Goal: Communication & Community: Answer question/provide support

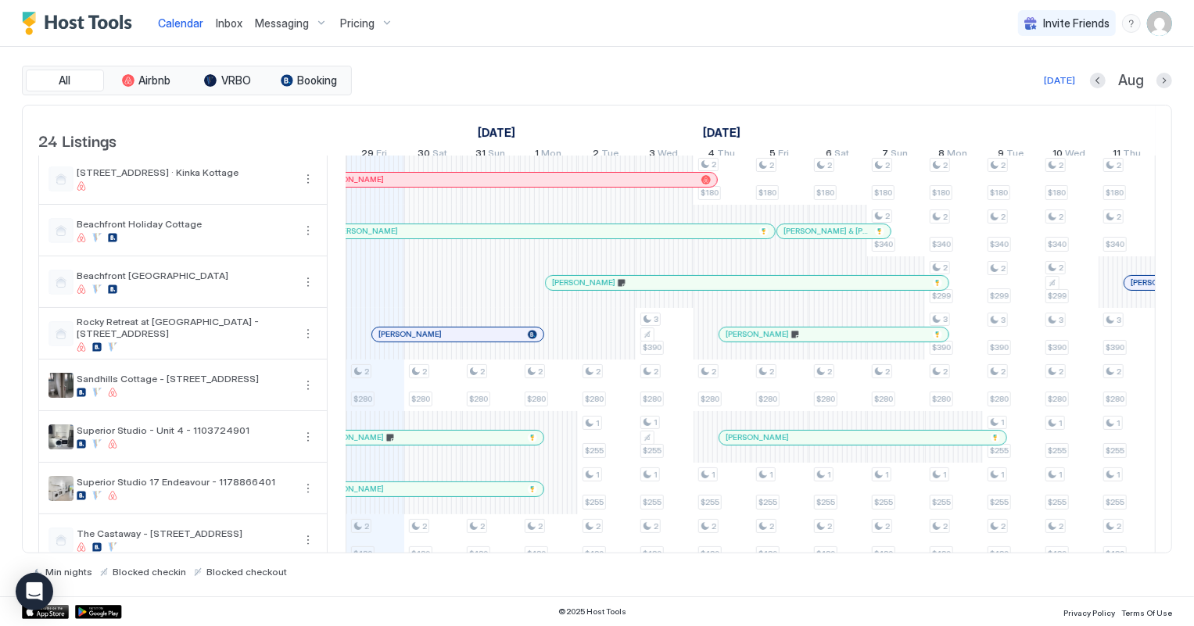
scroll to position [284, 0]
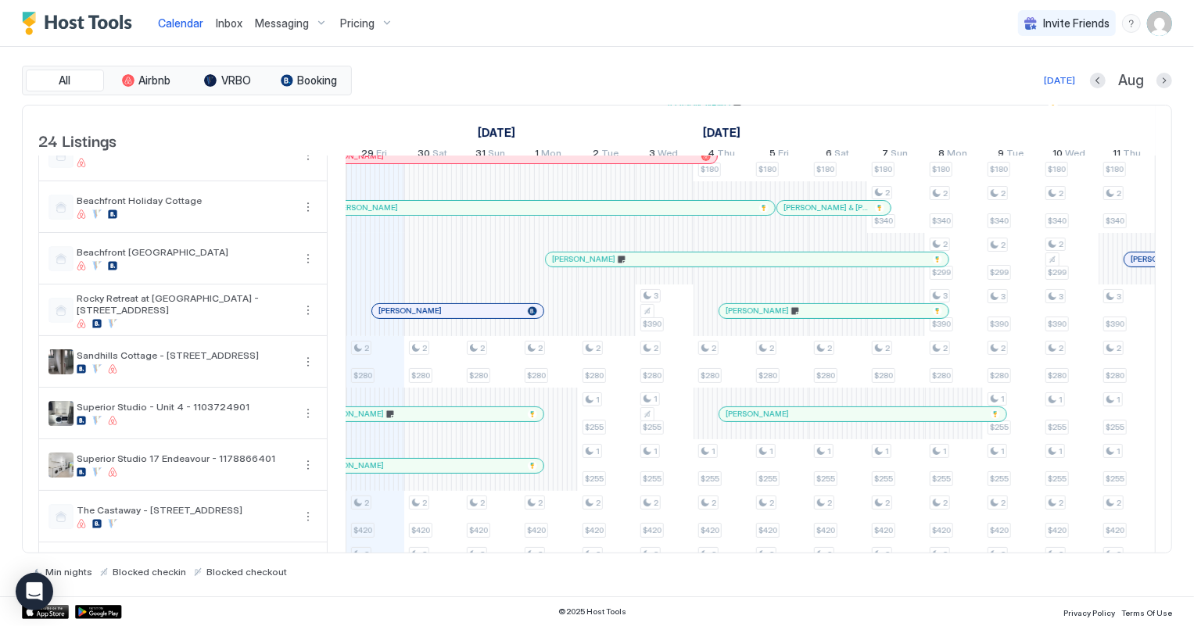
click at [463, 317] on div at bounding box center [463, 311] width 13 height 13
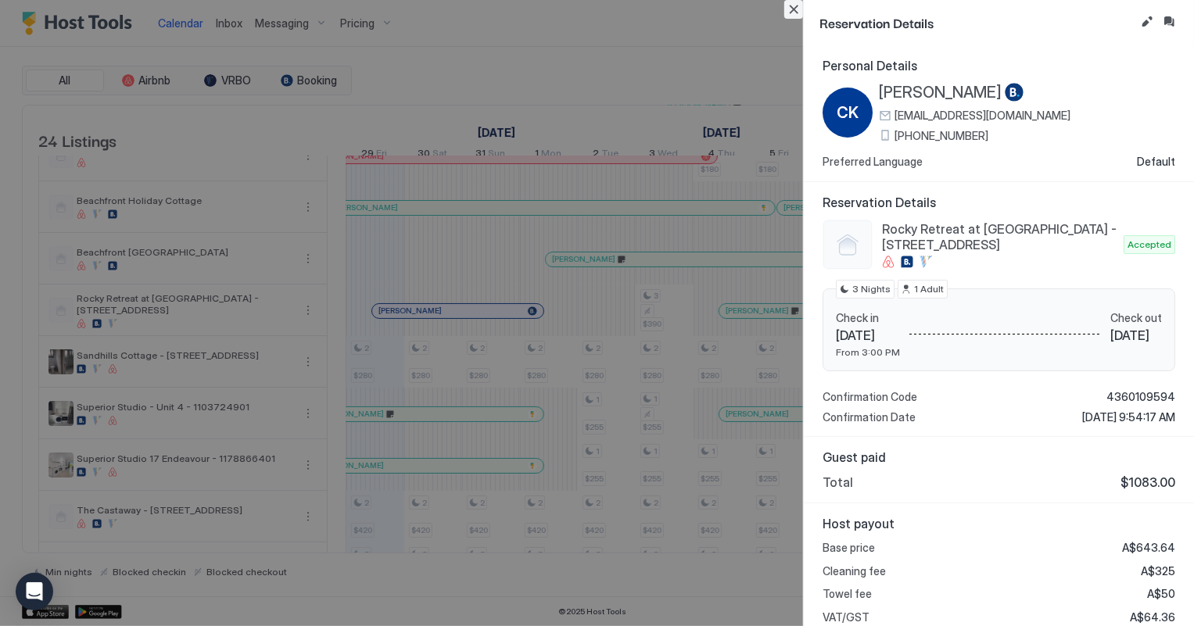
click at [795, 9] on button "Close" at bounding box center [793, 9] width 19 height 19
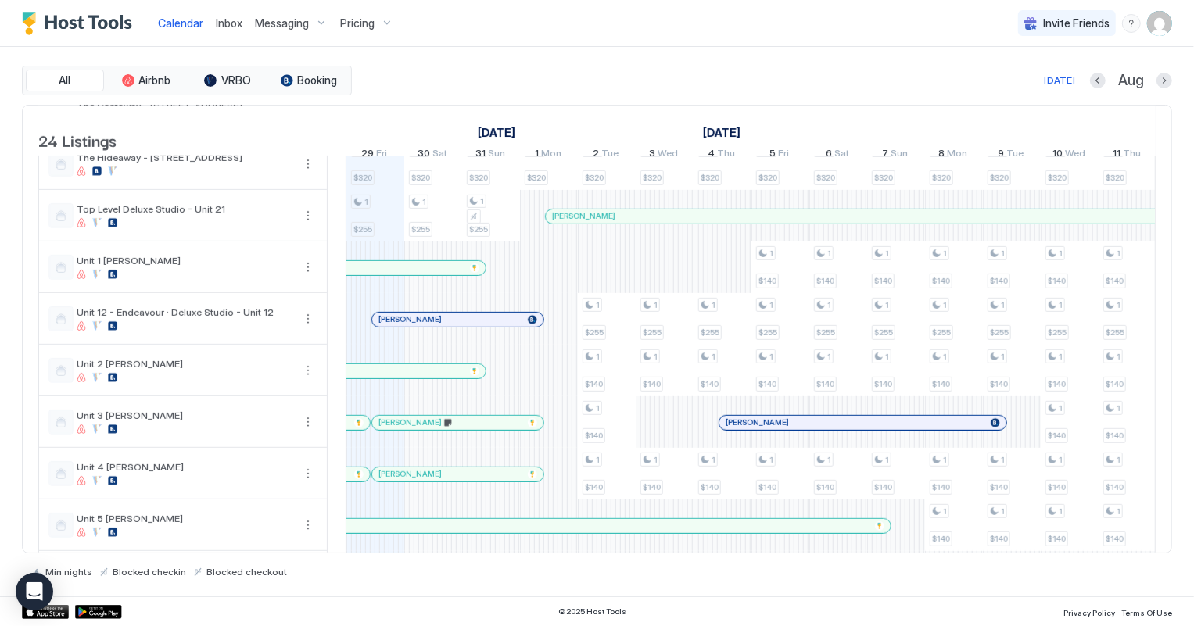
scroll to position [782, 0]
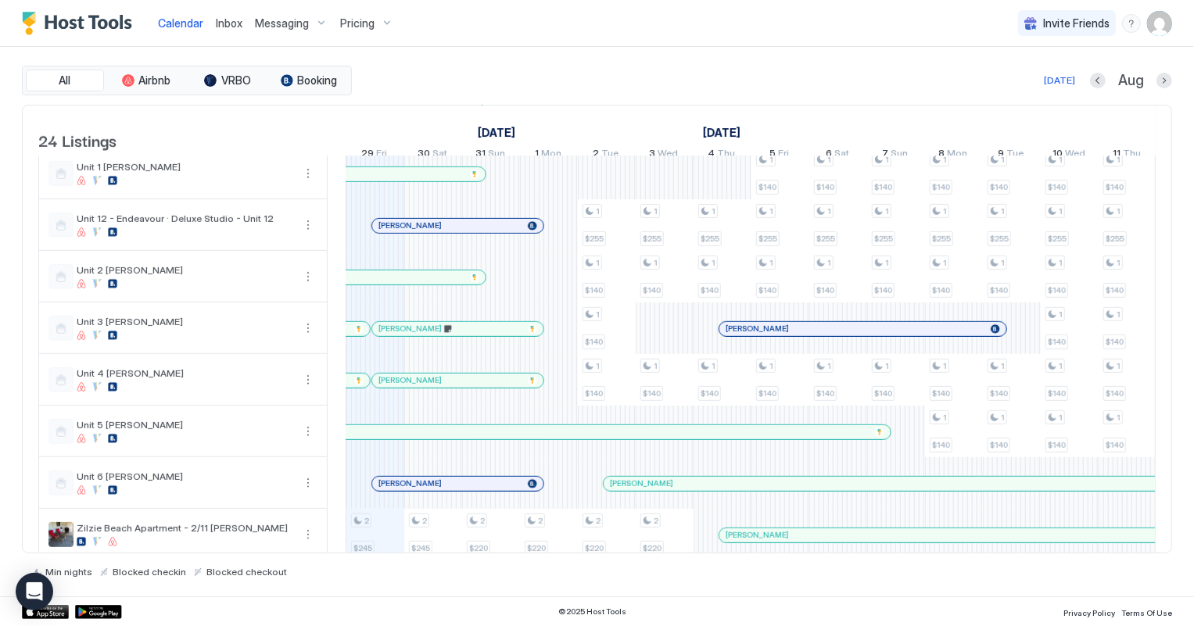
click at [228, 23] on span "Inbox" at bounding box center [229, 22] width 27 height 13
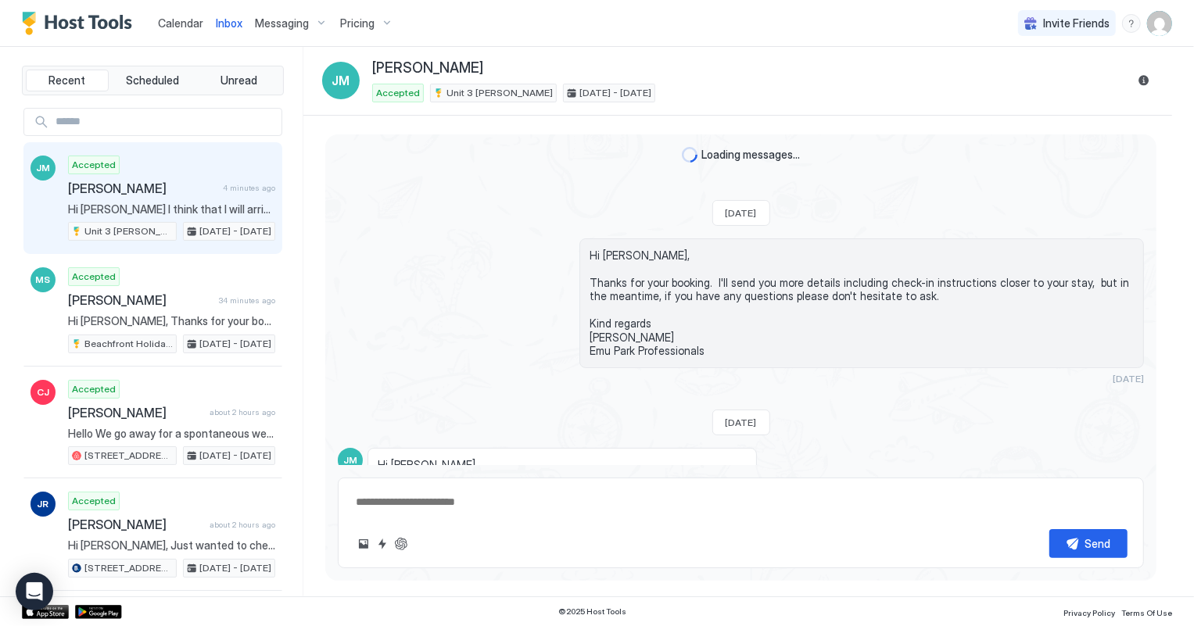
scroll to position [682, 0]
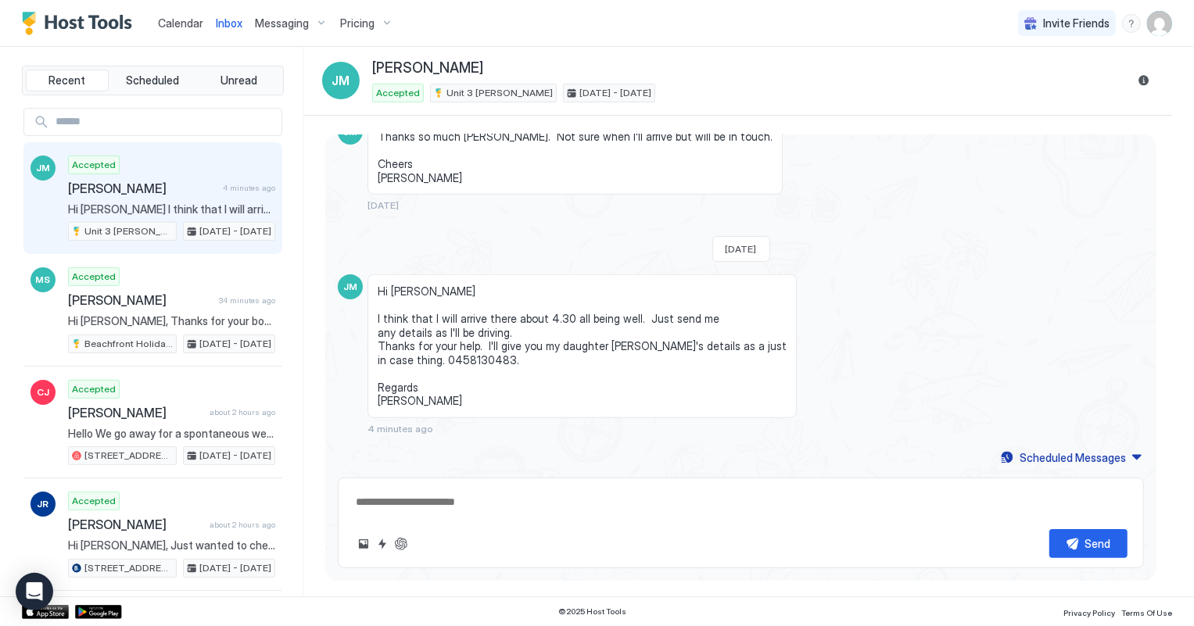
click at [173, 198] on div "Accepted [PERSON_NAME] 4 minutes ago Hi [PERSON_NAME] I think that I will arriv…" at bounding box center [171, 199] width 207 height 86
click at [184, 27] on span "Calendar" at bounding box center [180, 22] width 45 height 13
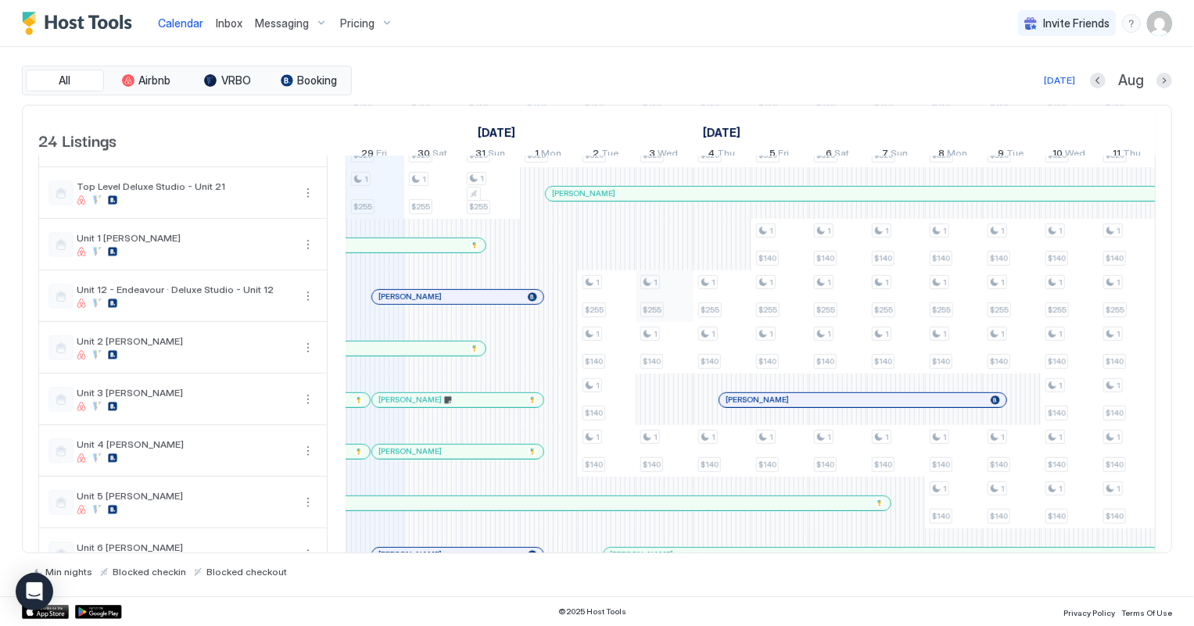
scroll to position [860, 0]
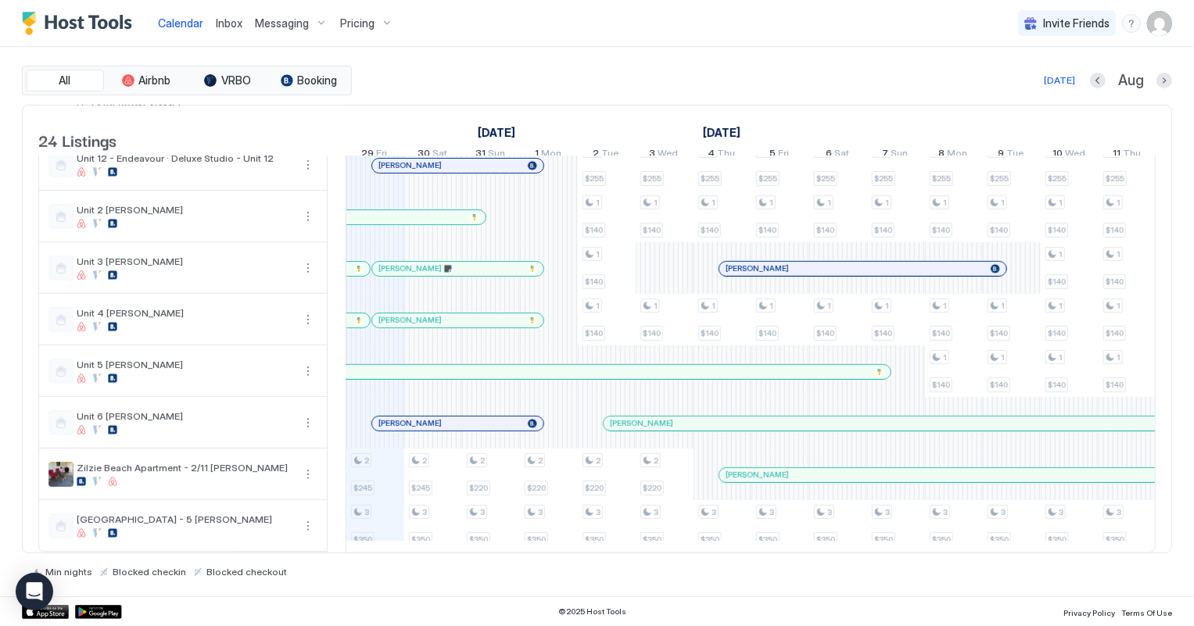
click at [465, 314] on div at bounding box center [466, 320] width 13 height 13
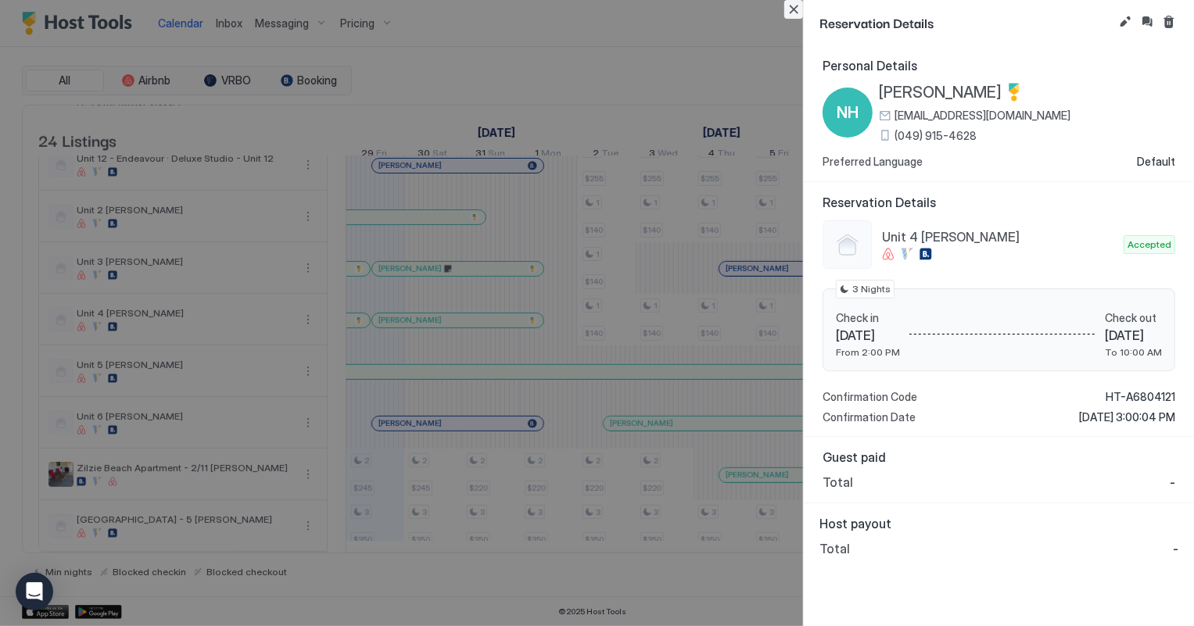
click at [793, 8] on button "Close" at bounding box center [793, 9] width 19 height 19
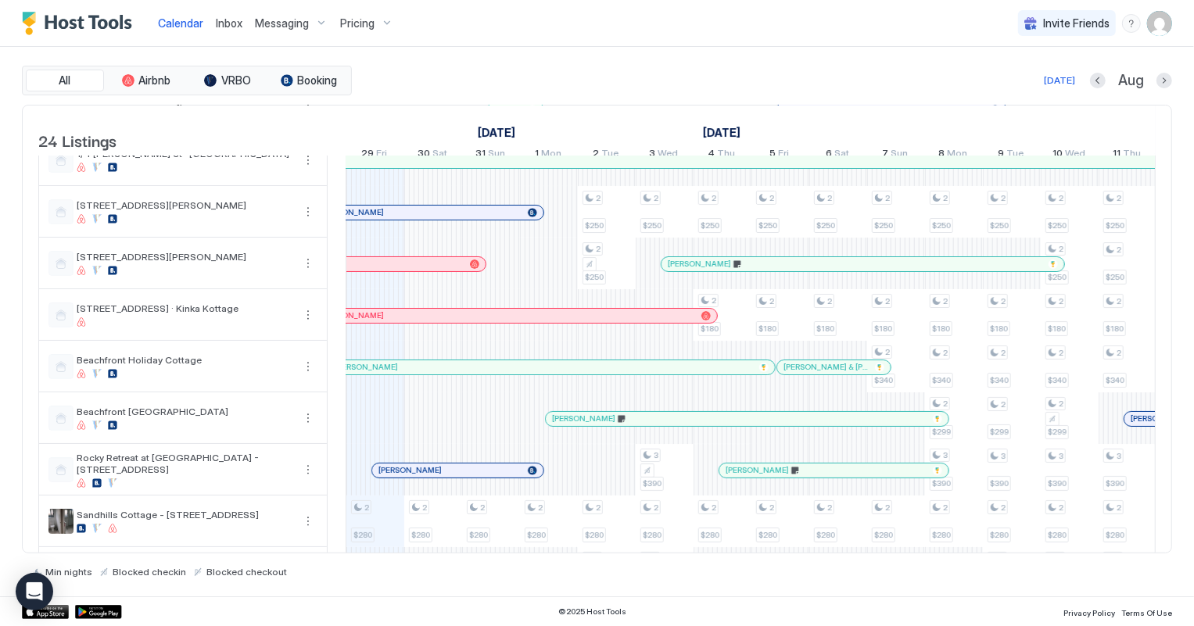
scroll to position [0, 0]
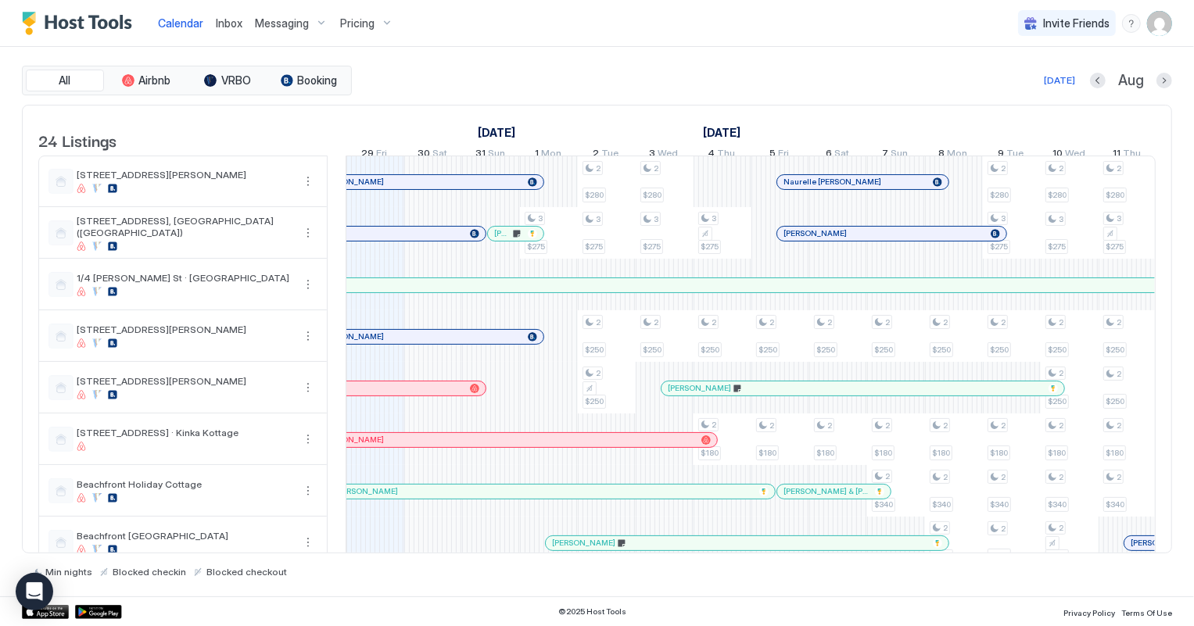
click at [217, 25] on span "Inbox" at bounding box center [229, 22] width 27 height 13
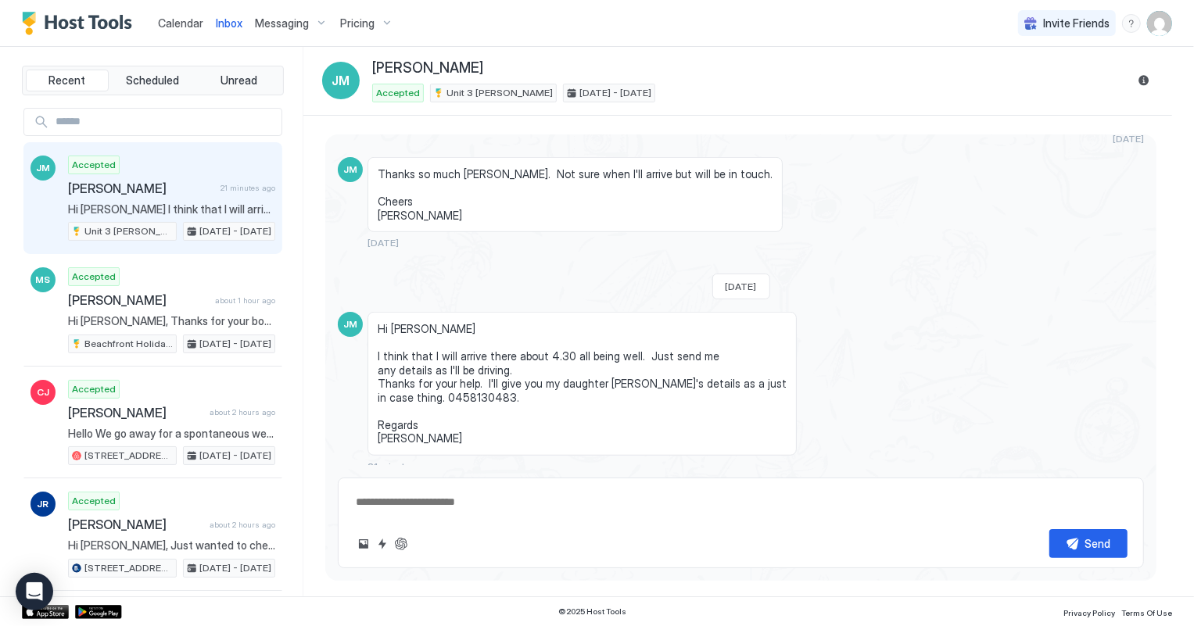
scroll to position [469, 0]
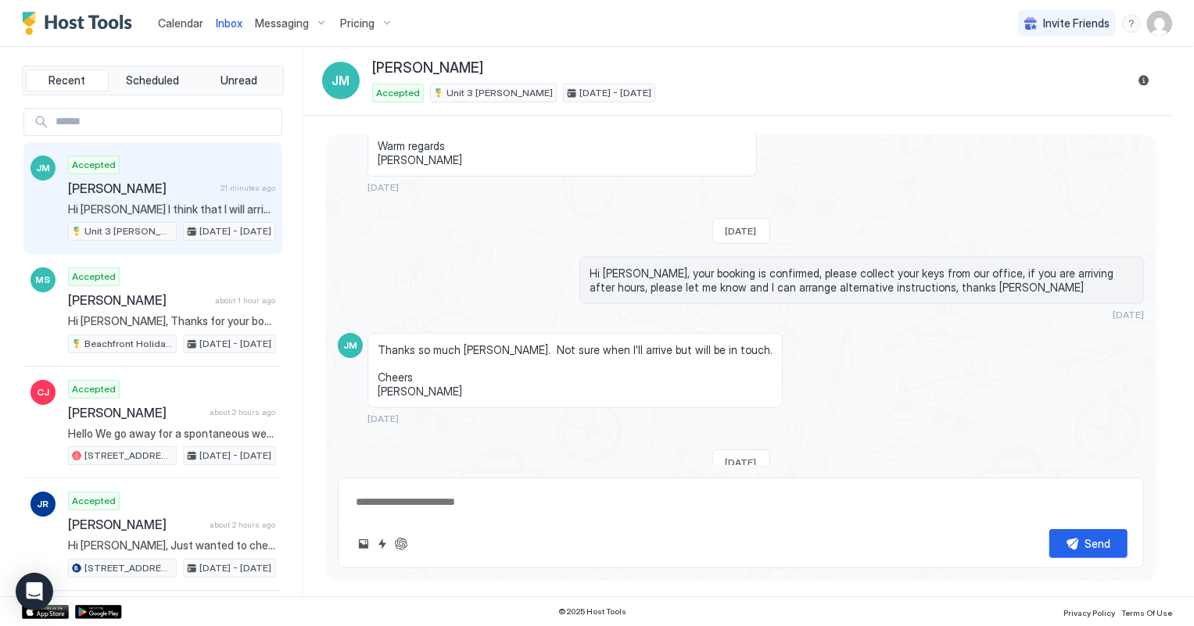
click at [174, 20] on span "Calendar" at bounding box center [180, 22] width 45 height 13
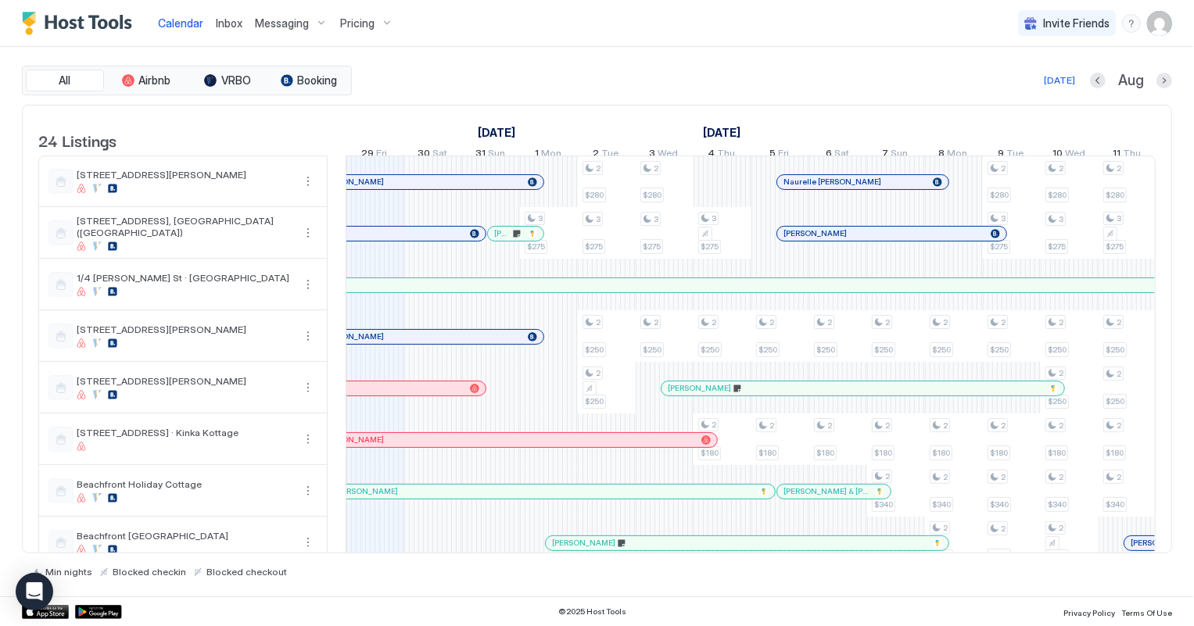
click at [226, 24] on span "Inbox" at bounding box center [229, 22] width 27 height 13
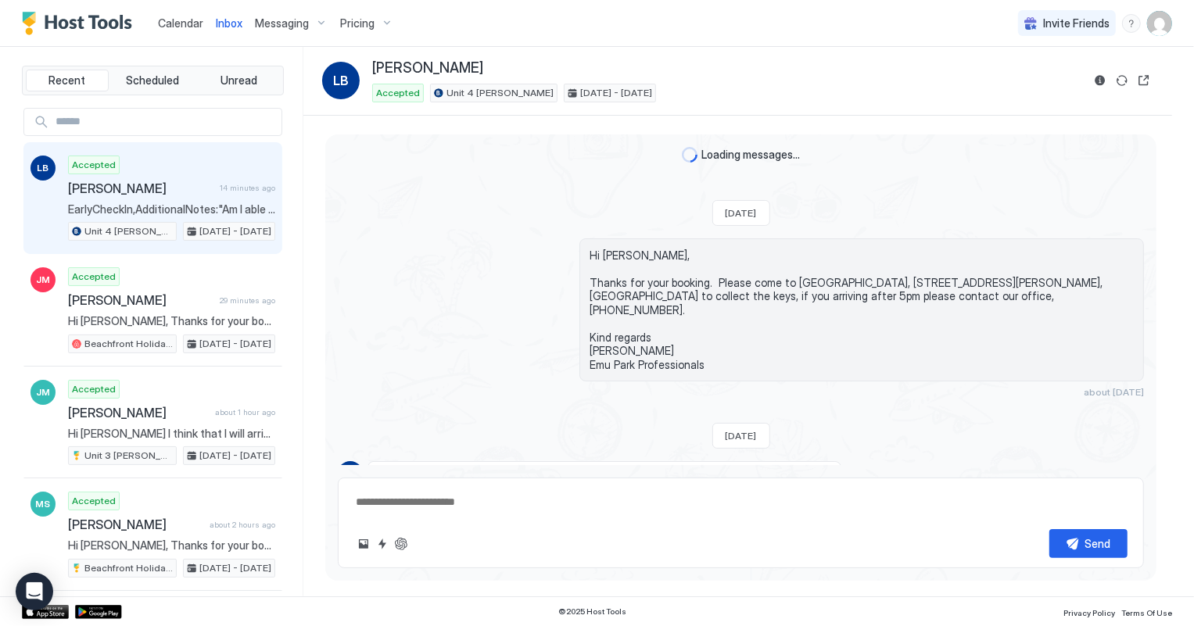
scroll to position [106, 0]
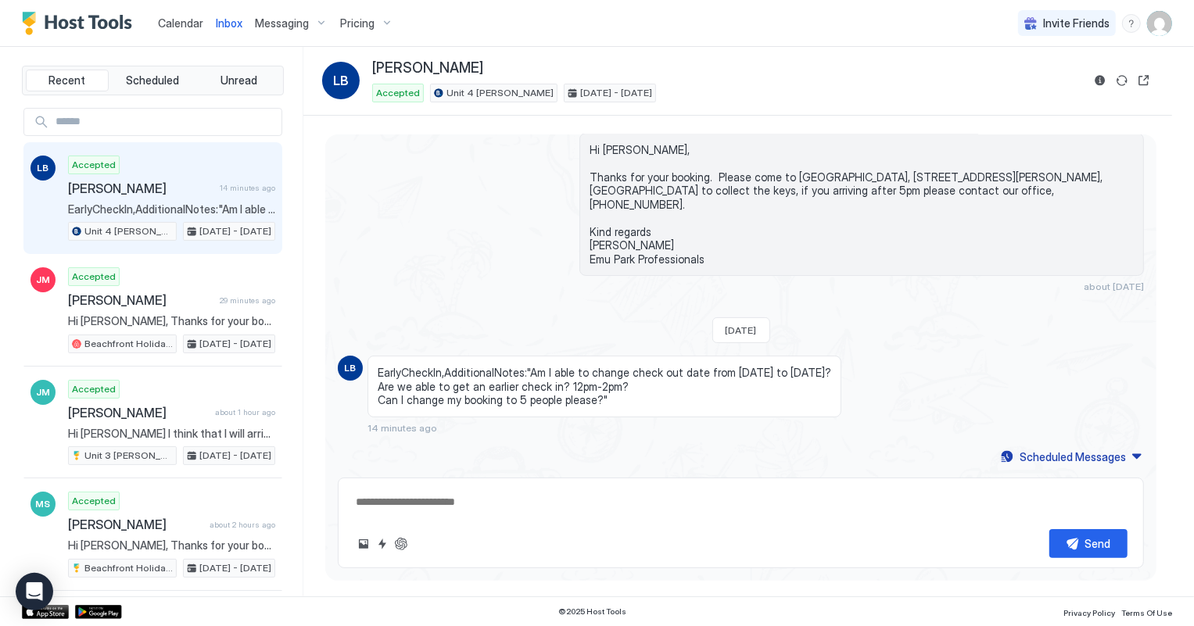
click at [156, 198] on div "Accepted [PERSON_NAME] 14 minutes ago EarlyCheckIn,AdditionalNotes:"Am I able t…" at bounding box center [171, 199] width 207 height 86
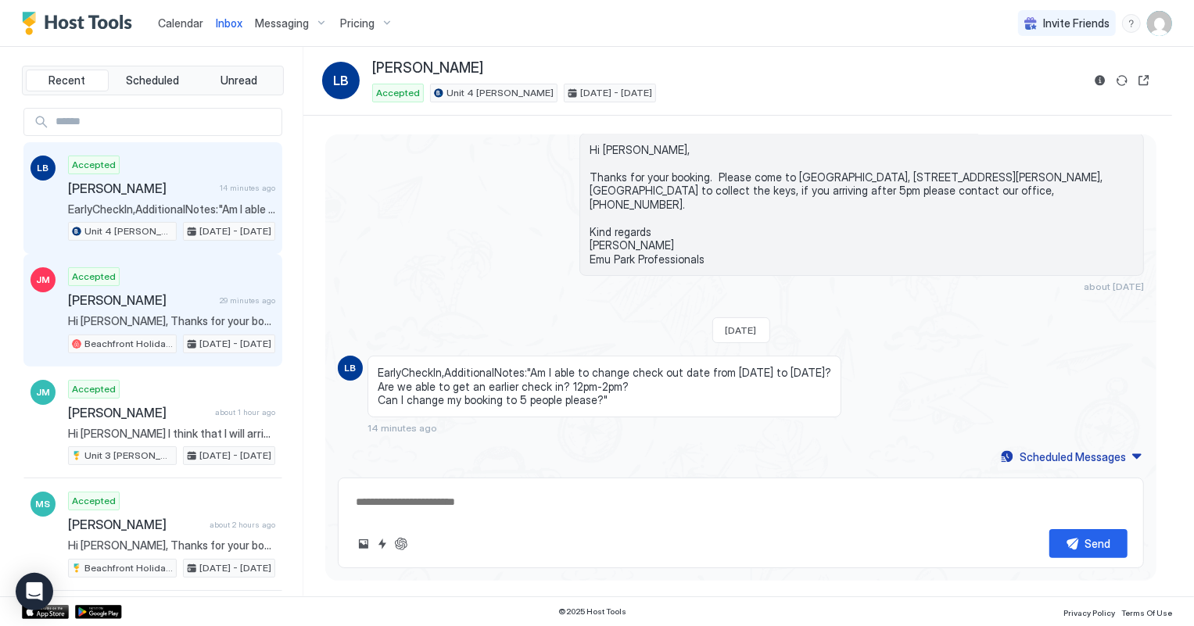
click at [114, 314] on span "Hi [PERSON_NAME], Thanks for your booking. Please come to [GEOGRAPHIC_DATA], [S…" at bounding box center [171, 321] width 207 height 14
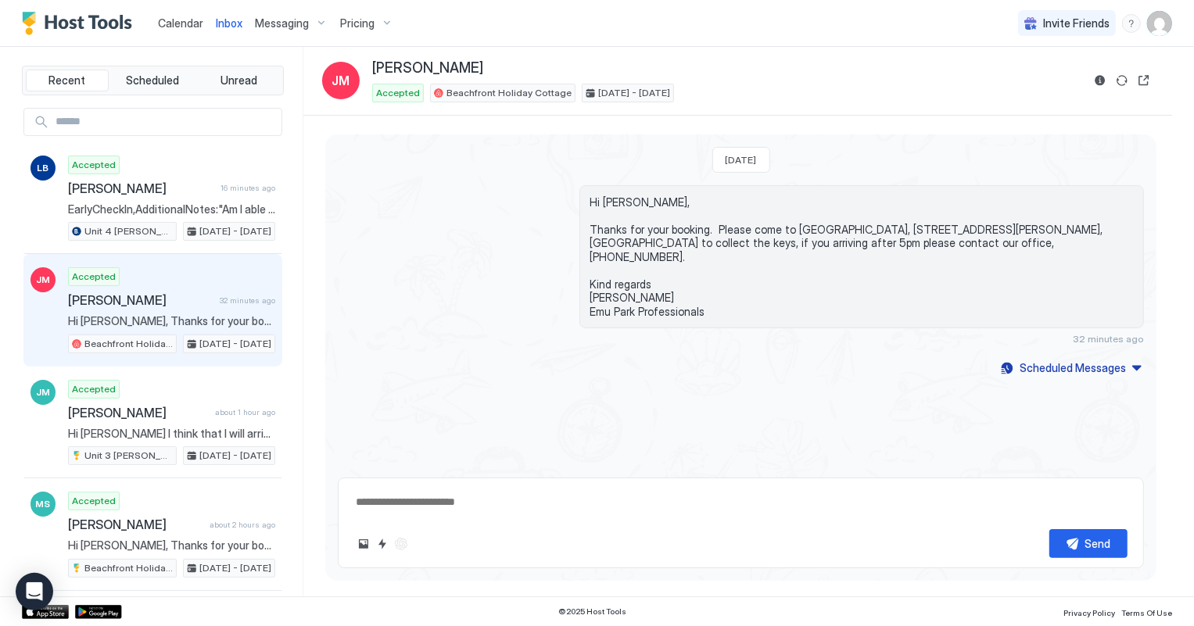
click at [171, 26] on span "Calendar" at bounding box center [180, 22] width 45 height 13
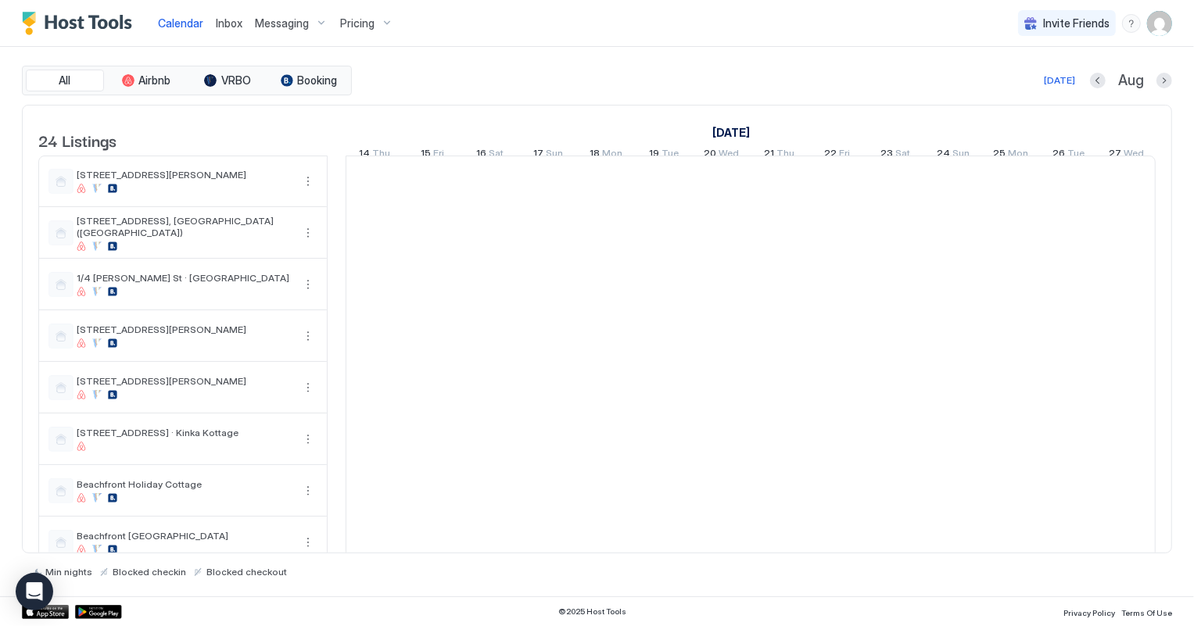
scroll to position [0, 868]
click at [1165, 80] on button "Next month" at bounding box center [1164, 81] width 16 height 16
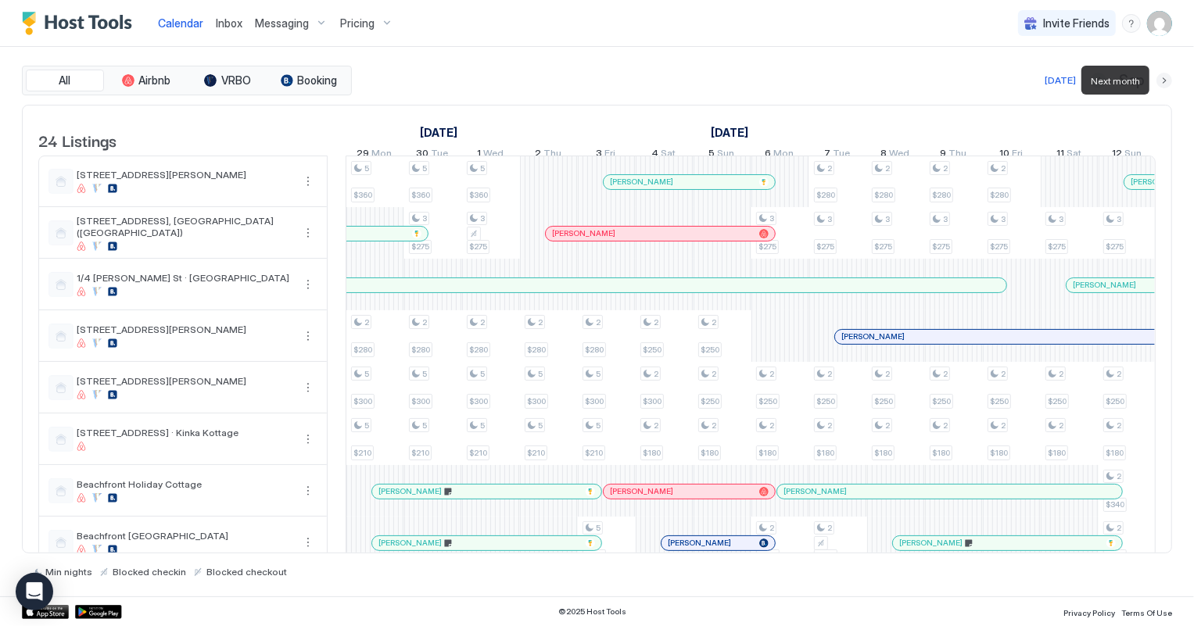
click at [1165, 80] on button "Next month" at bounding box center [1164, 81] width 16 height 16
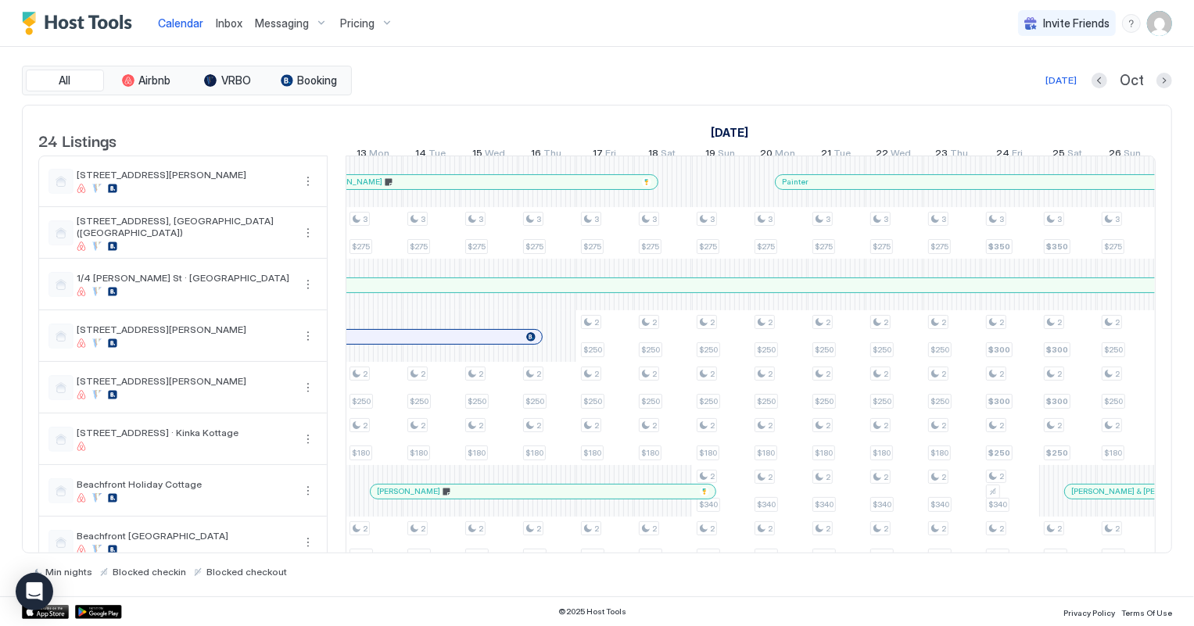
scroll to position [0, 1064]
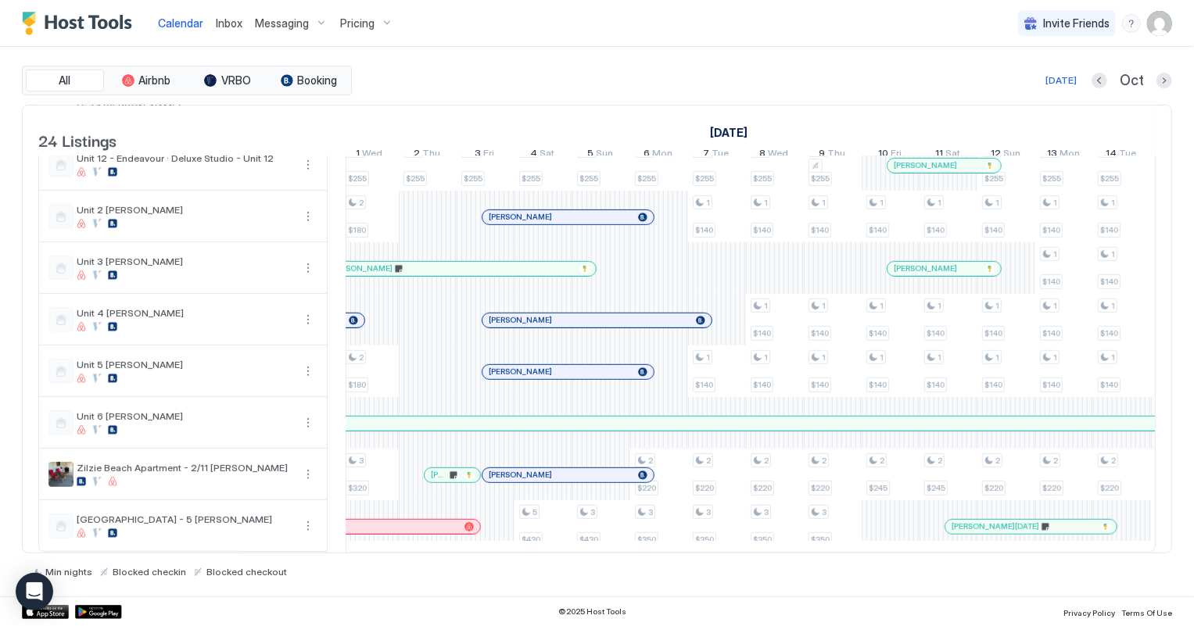
click at [230, 23] on span "Inbox" at bounding box center [229, 22] width 27 height 13
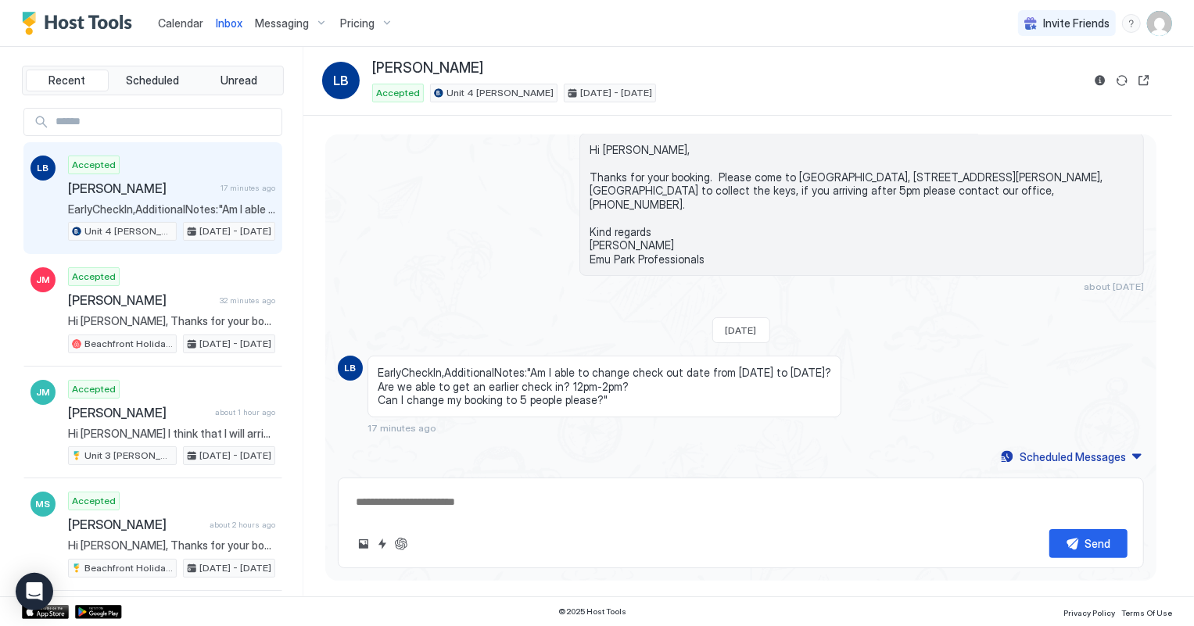
click at [436, 496] on textarea at bounding box center [740, 502] width 773 height 29
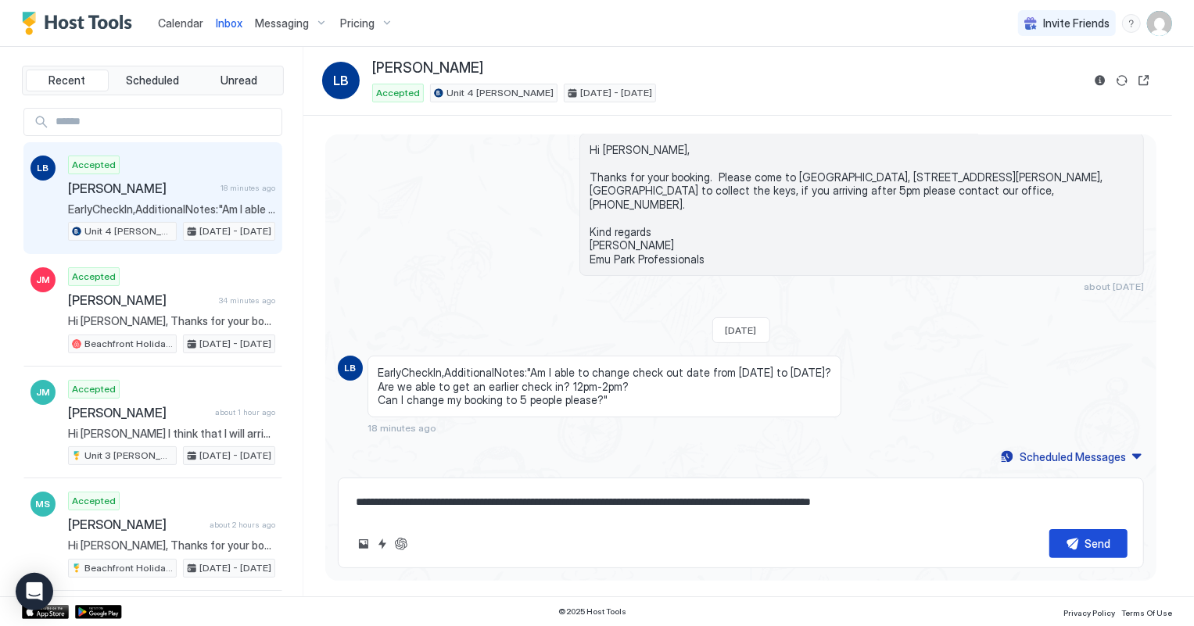
type textarea "**********"
click at [1075, 540] on button "Send" at bounding box center [1088, 543] width 78 height 29
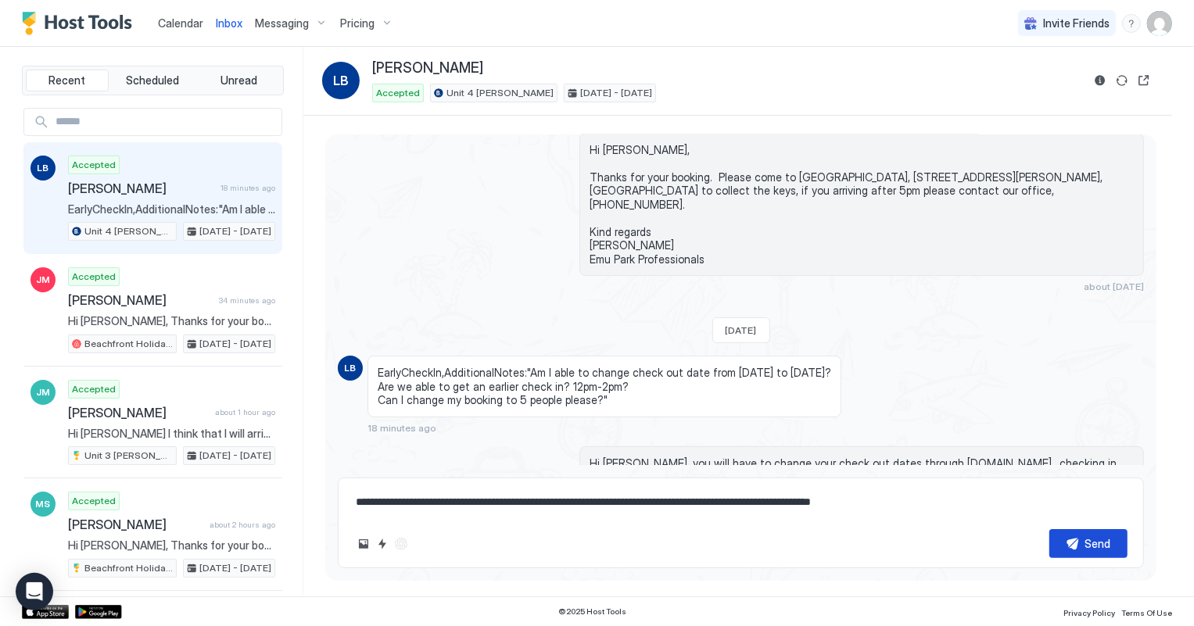
scroll to position [182, 0]
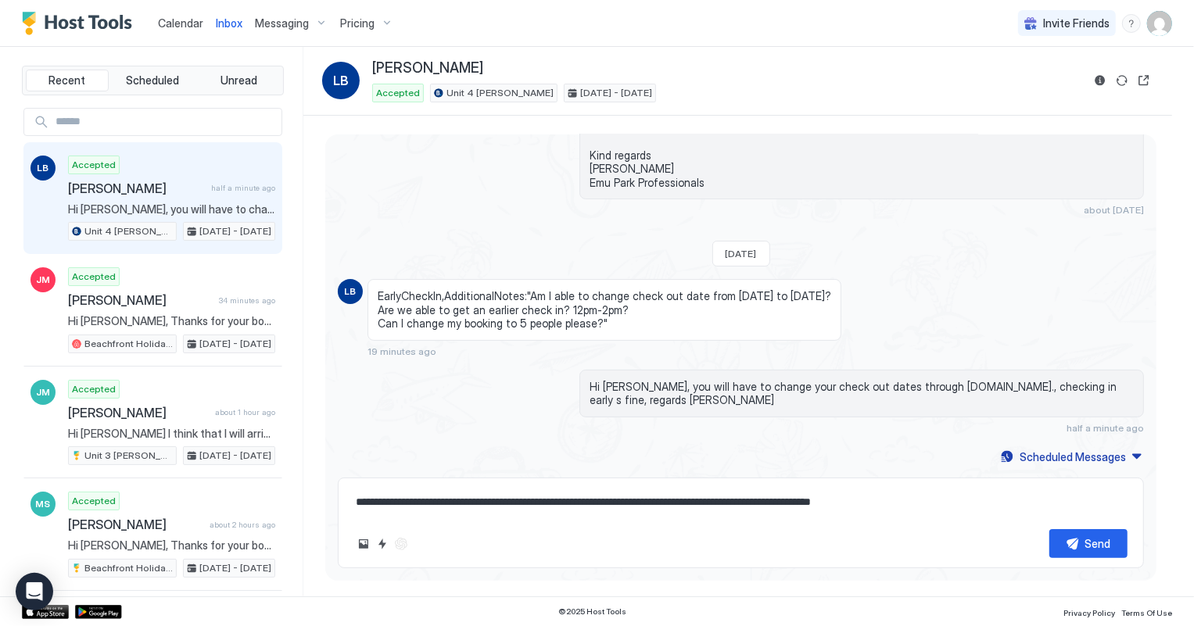
click at [177, 23] on span "Calendar" at bounding box center [180, 22] width 45 height 13
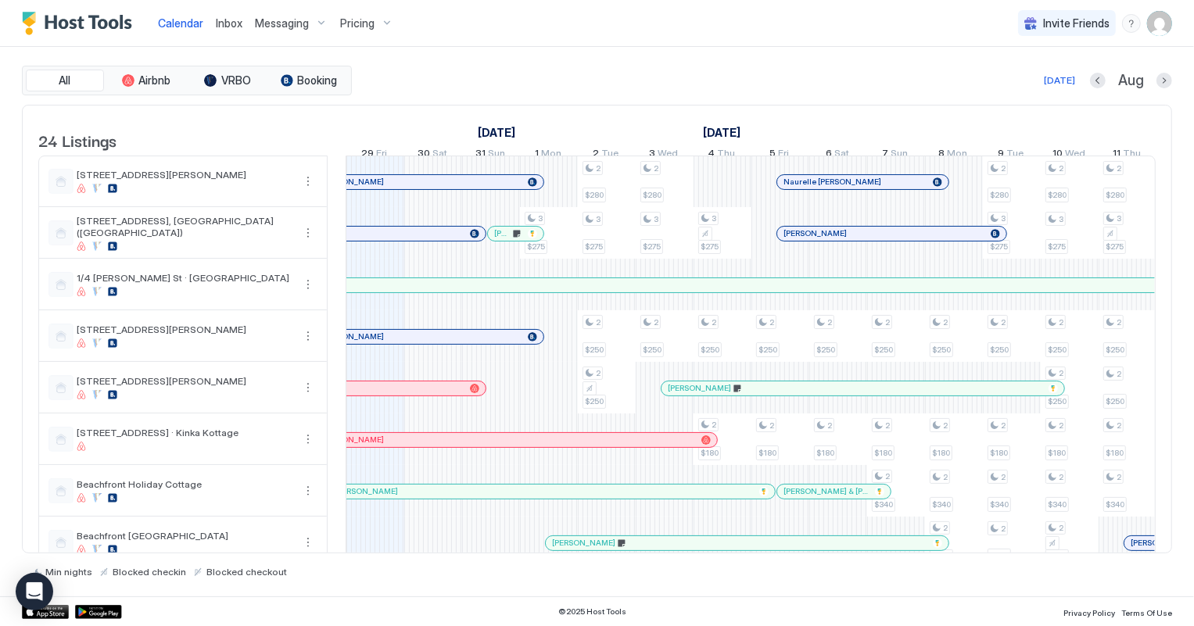
click at [227, 20] on span "Inbox" at bounding box center [229, 22] width 27 height 13
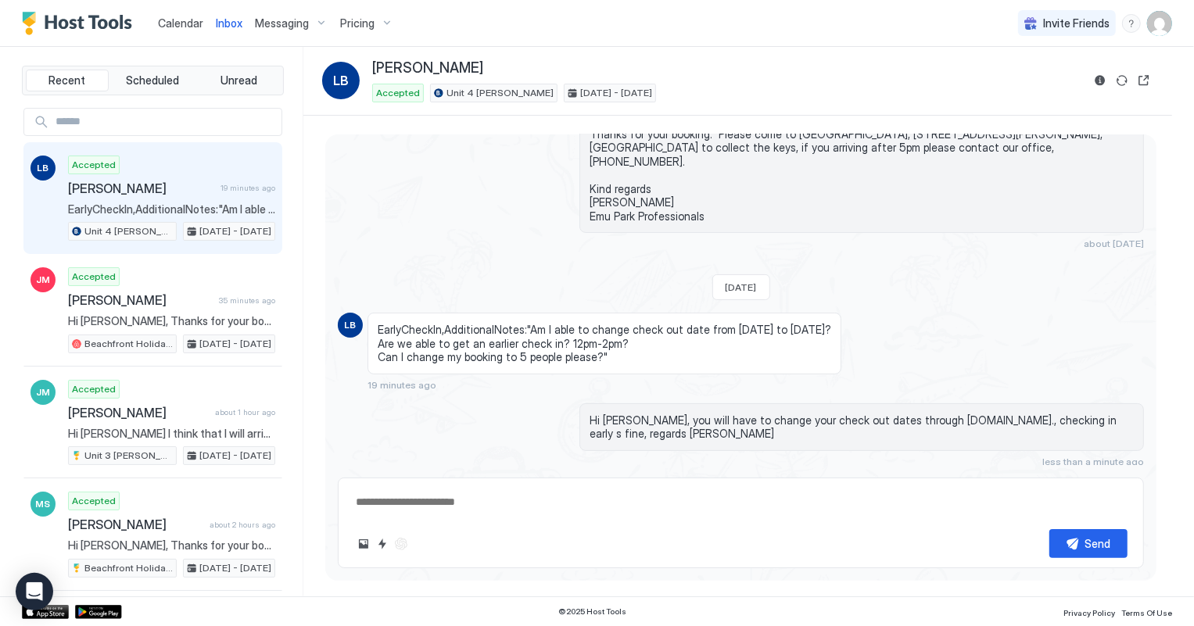
scroll to position [181, 0]
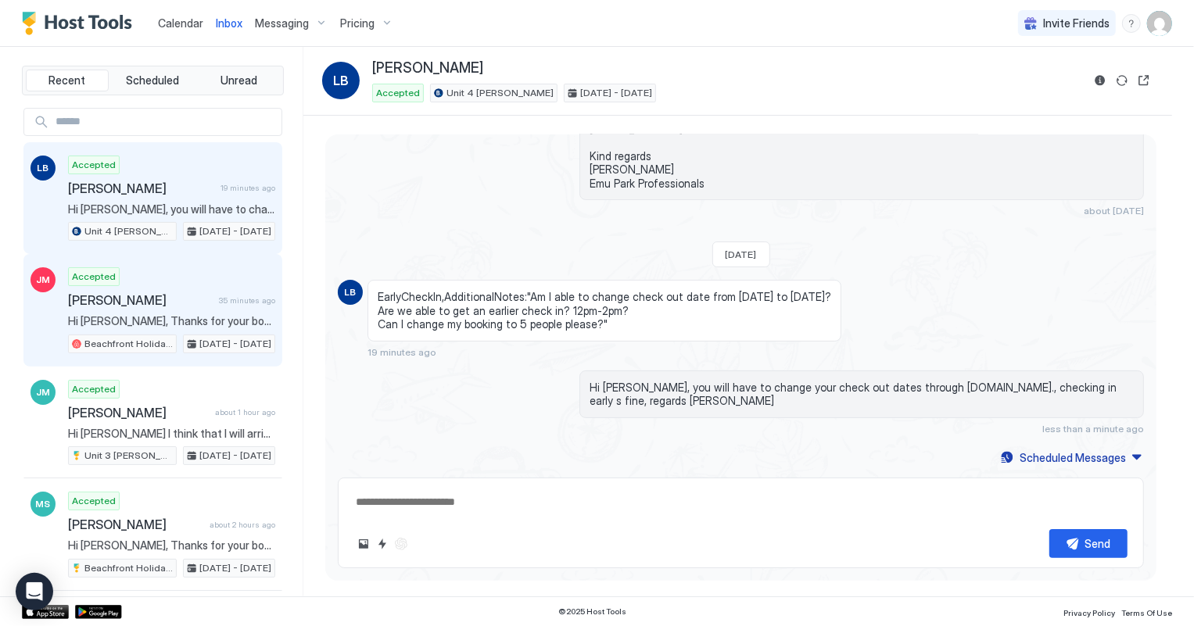
click at [155, 281] on div "Accepted [PERSON_NAME] 35 minutes ago Hi [PERSON_NAME], Thanks for your booking…" at bounding box center [171, 310] width 207 height 86
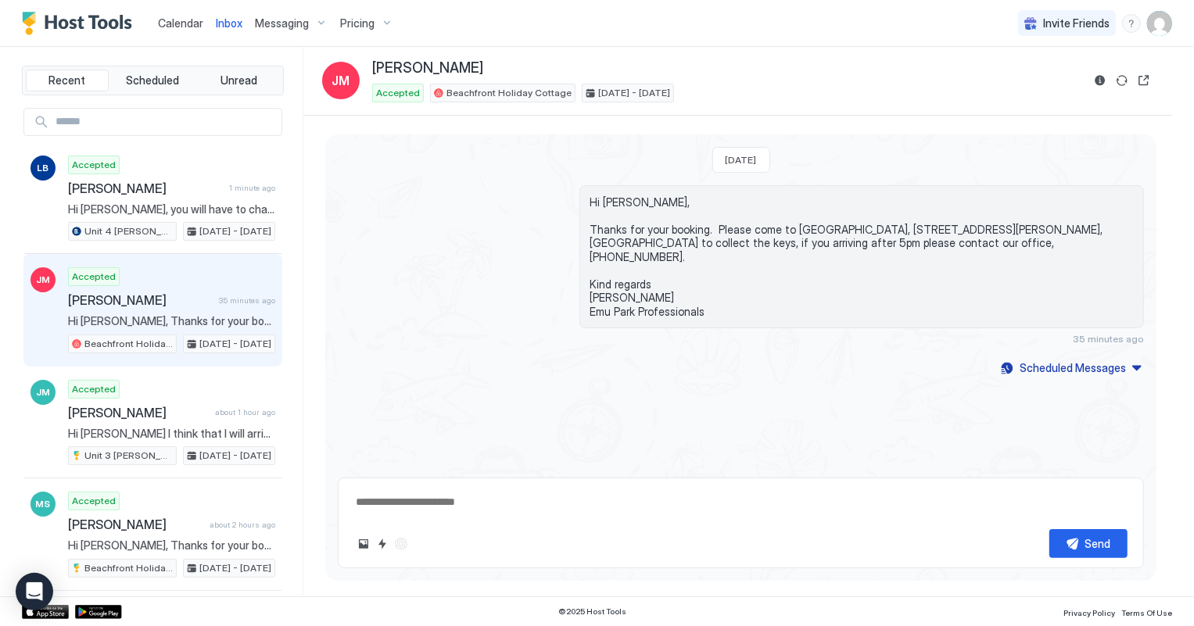
click at [179, 23] on span "Calendar" at bounding box center [180, 22] width 45 height 13
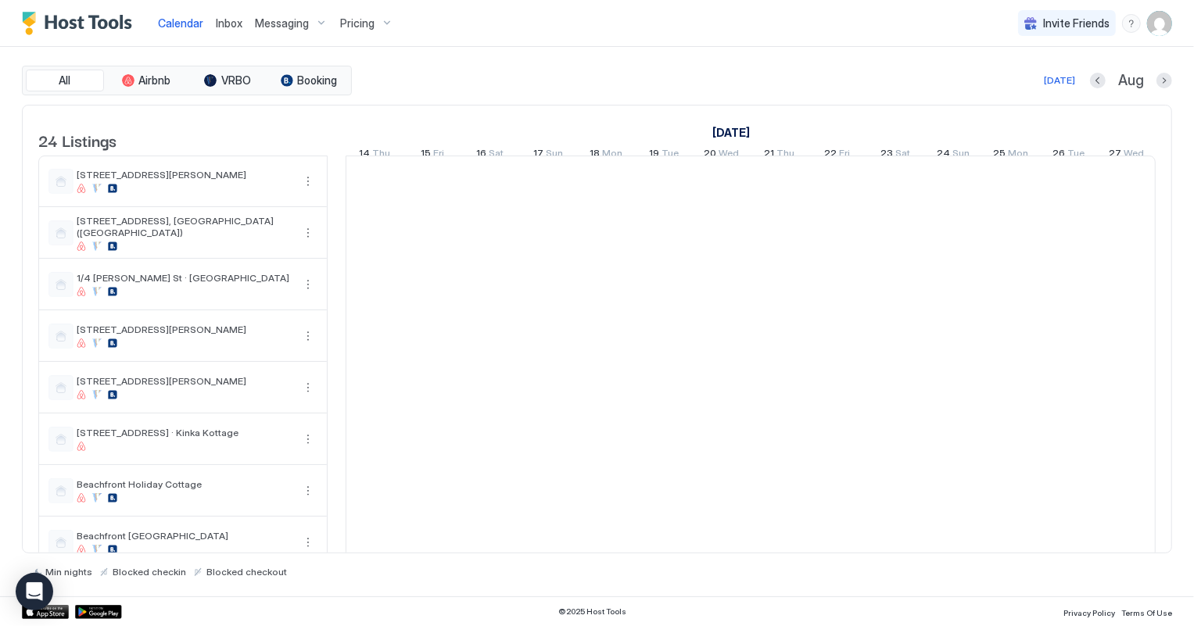
scroll to position [0, 868]
click at [1162, 81] on button "Next month" at bounding box center [1164, 81] width 16 height 16
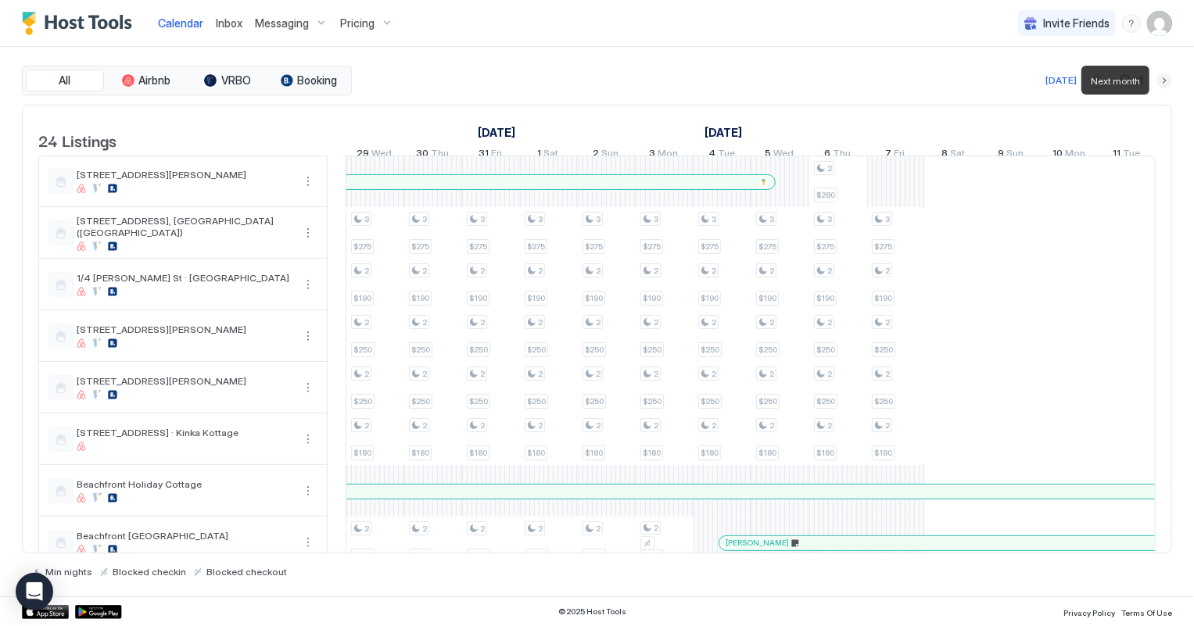
click at [1162, 81] on button "Next month" at bounding box center [1164, 81] width 16 height 16
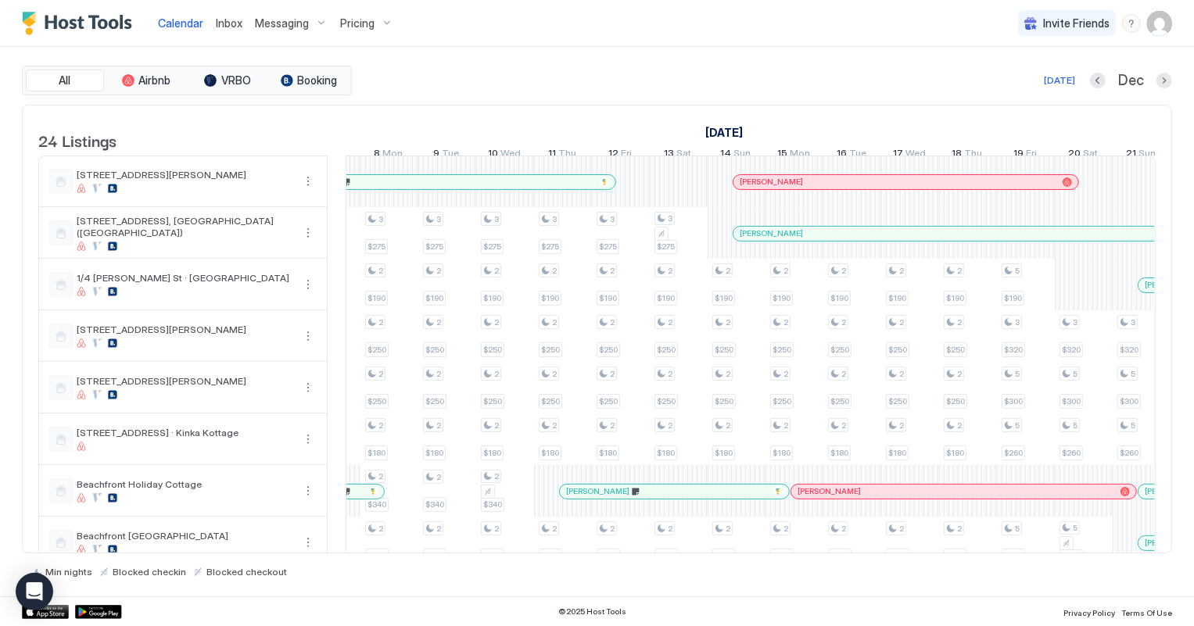
scroll to position [0, 1473]
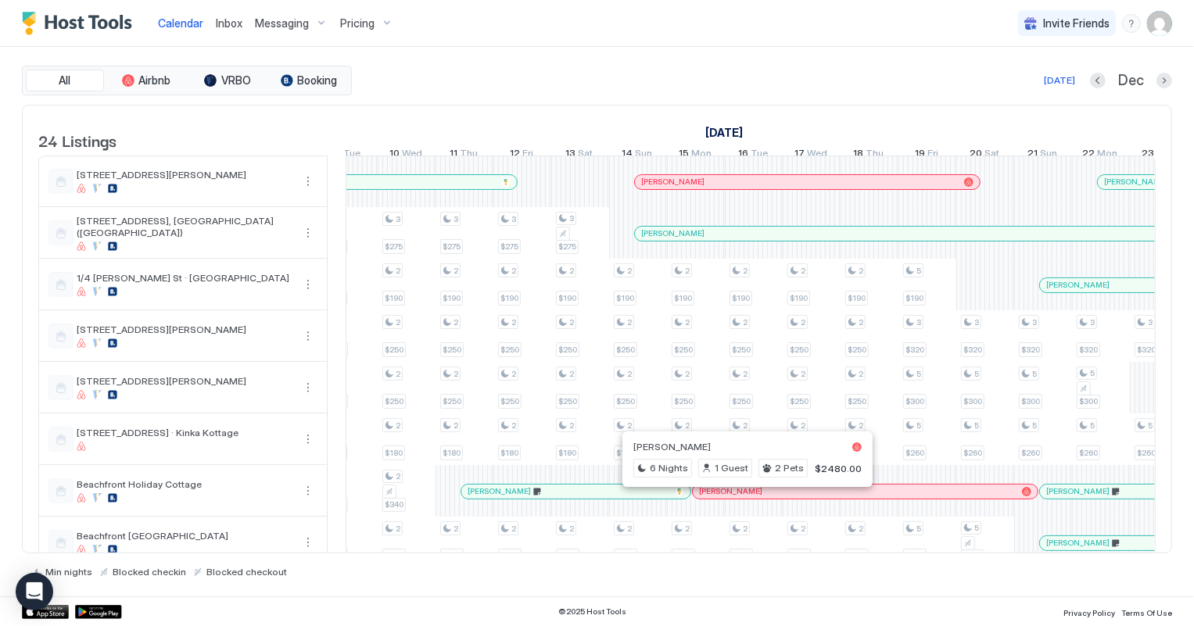
click at [924, 498] on div at bounding box center [925, 491] width 13 height 13
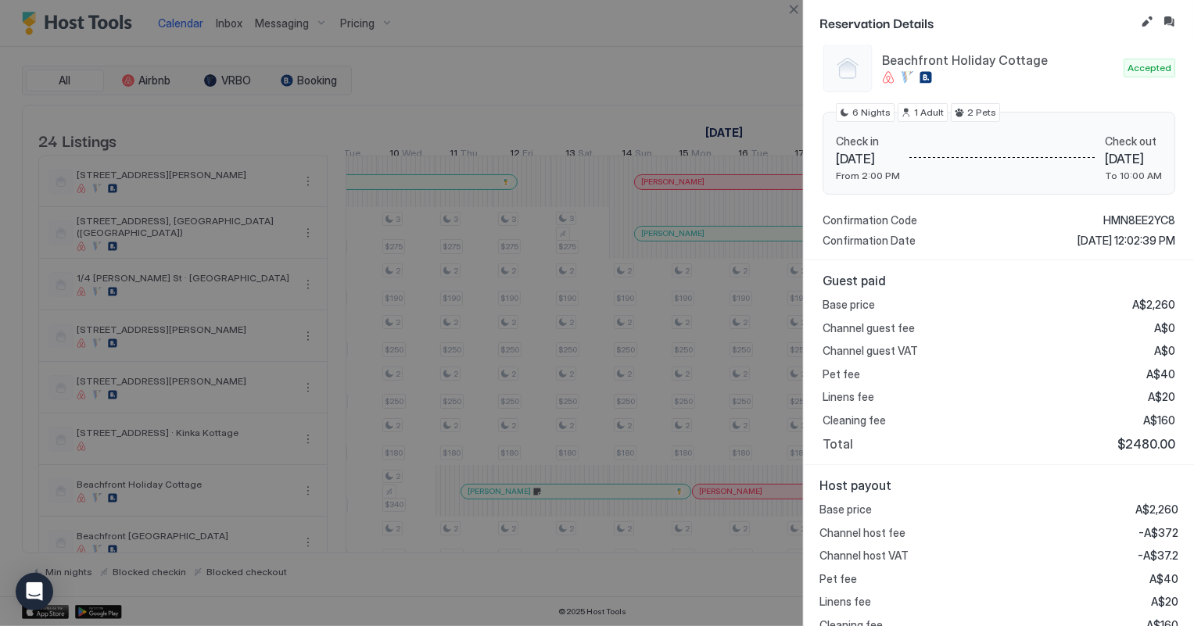
scroll to position [0, 0]
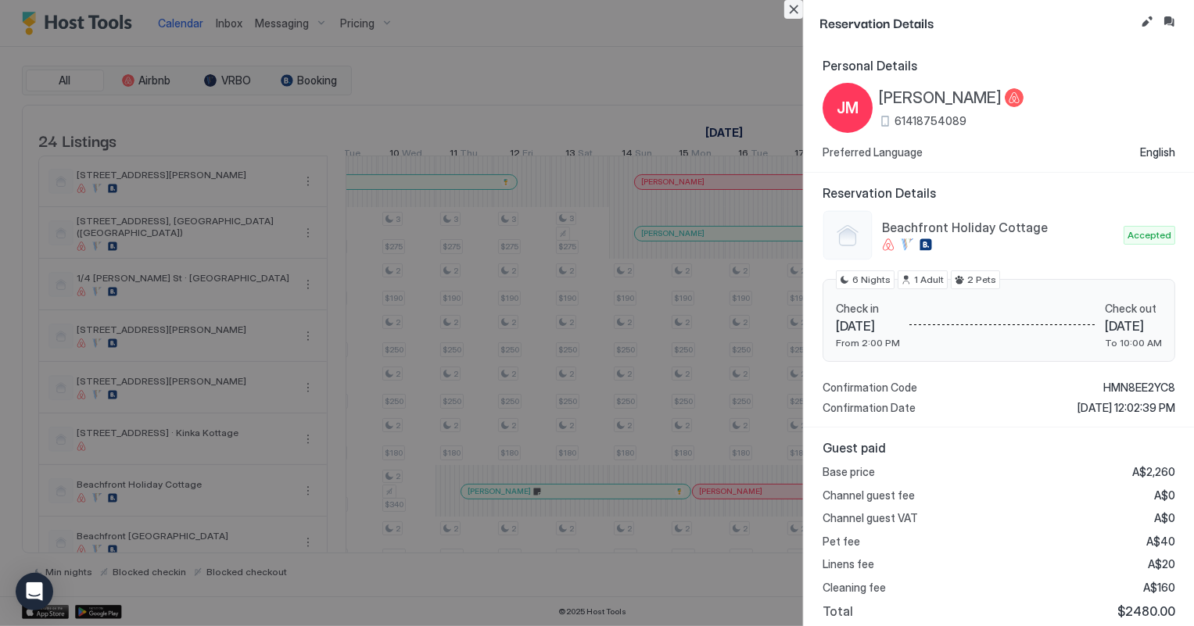
click at [795, 5] on button "Close" at bounding box center [793, 9] width 19 height 19
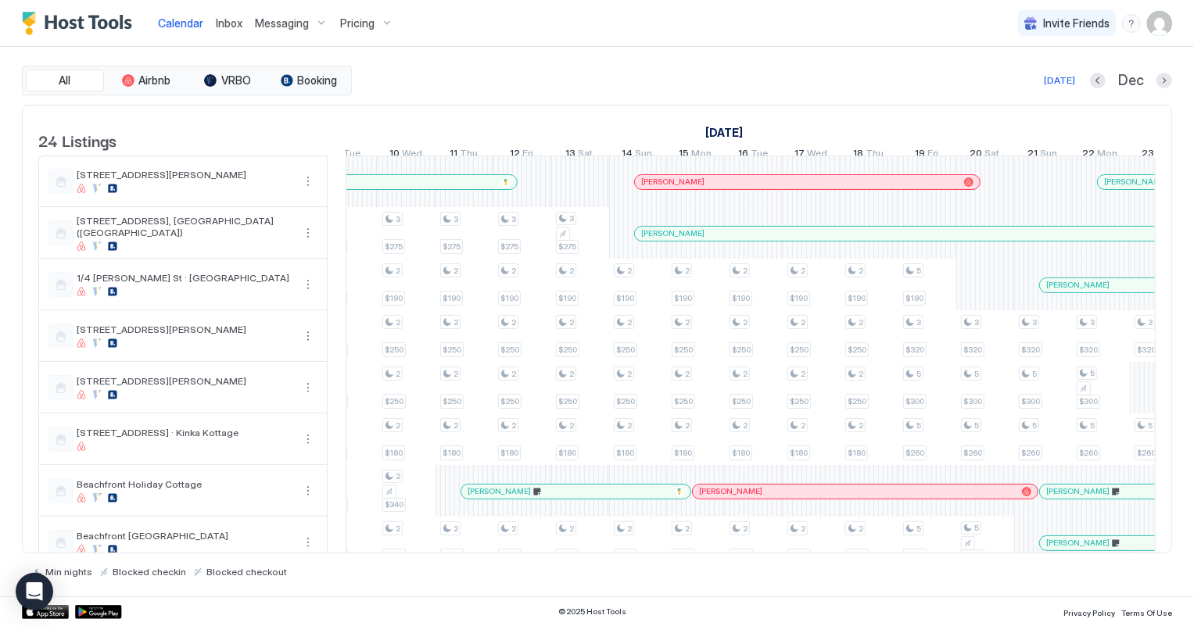
click at [228, 22] on span "Inbox" at bounding box center [229, 22] width 27 height 13
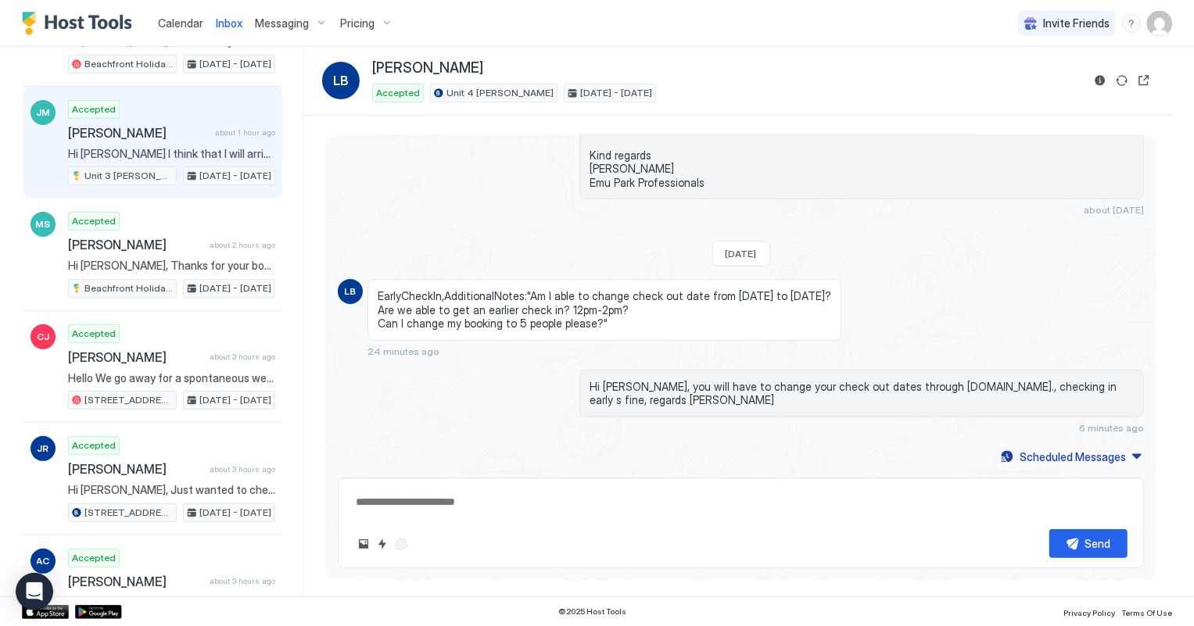
scroll to position [284, 0]
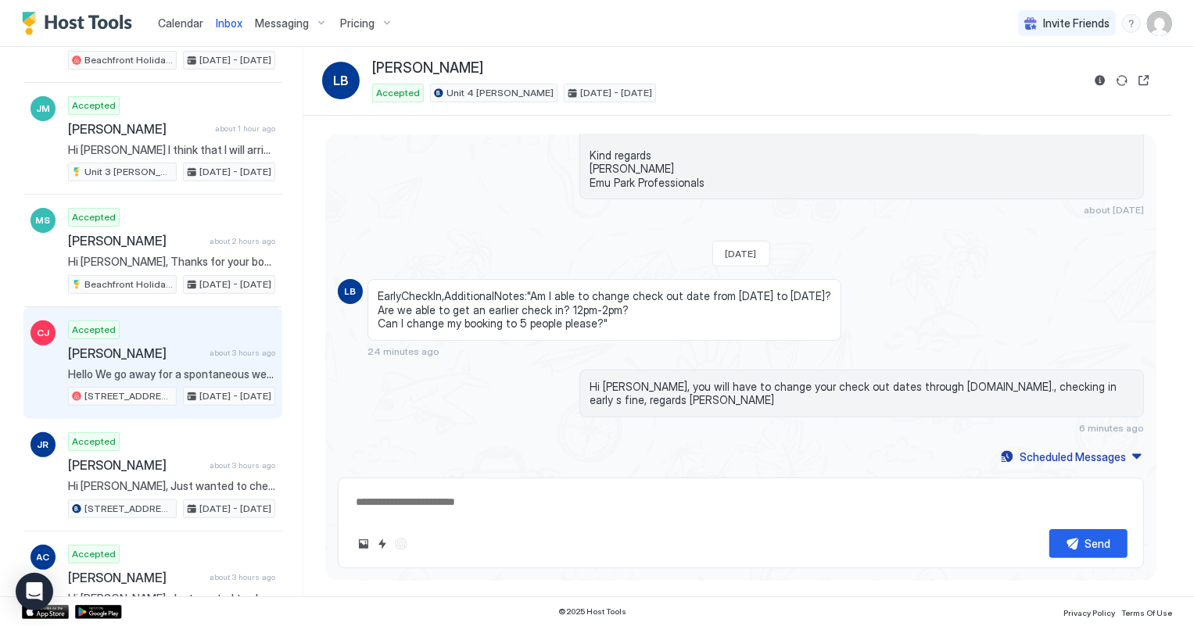
click at [171, 356] on span "[PERSON_NAME]" at bounding box center [135, 354] width 135 height 16
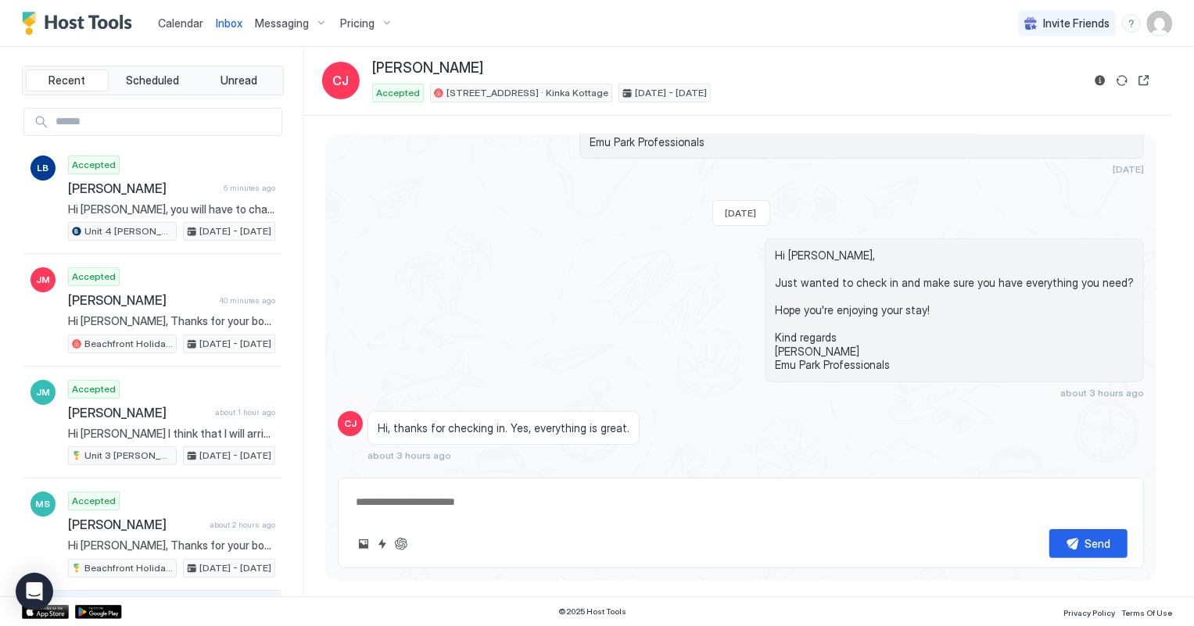
click at [172, 20] on span "Calendar" at bounding box center [180, 22] width 45 height 13
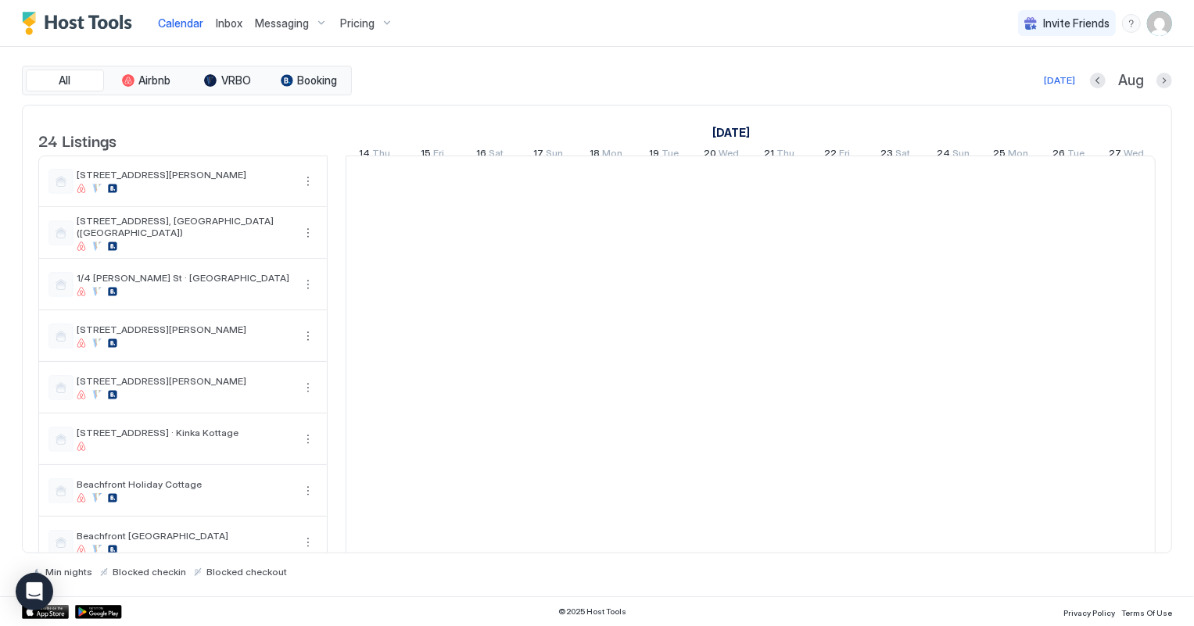
scroll to position [0, 868]
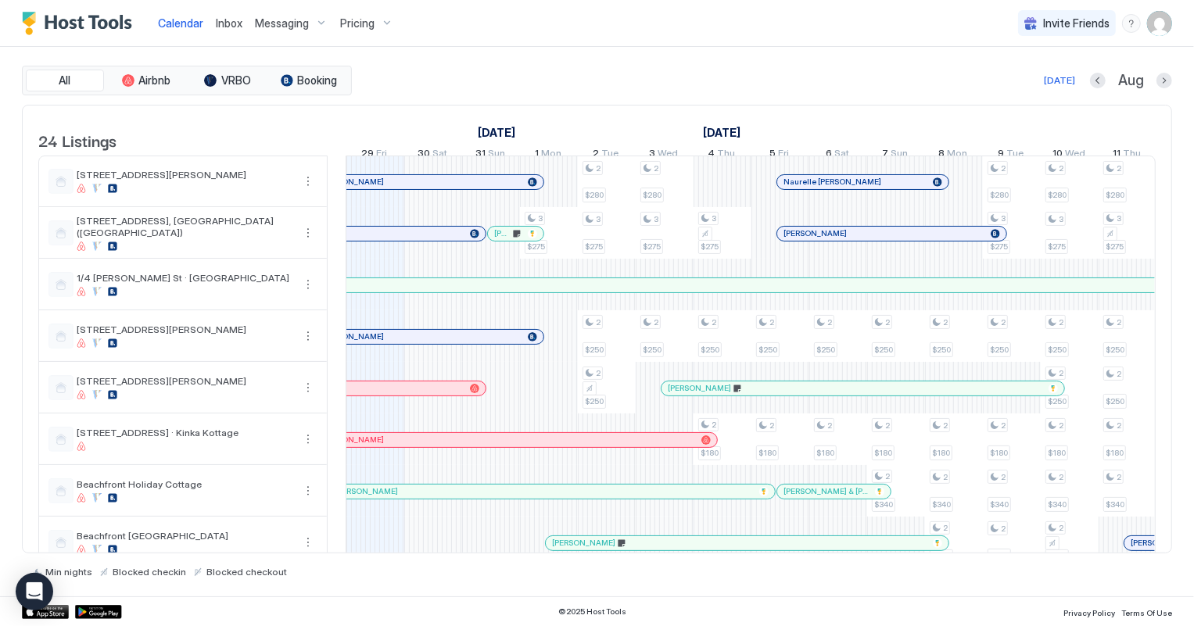
click at [227, 23] on span "Inbox" at bounding box center [229, 22] width 27 height 13
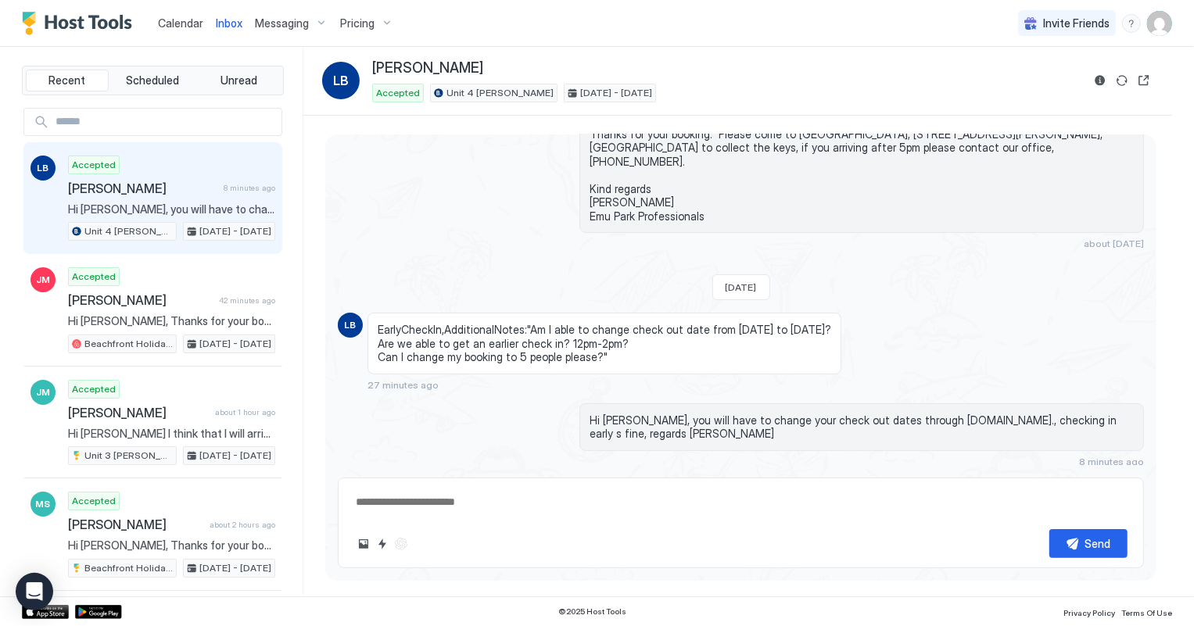
scroll to position [181, 0]
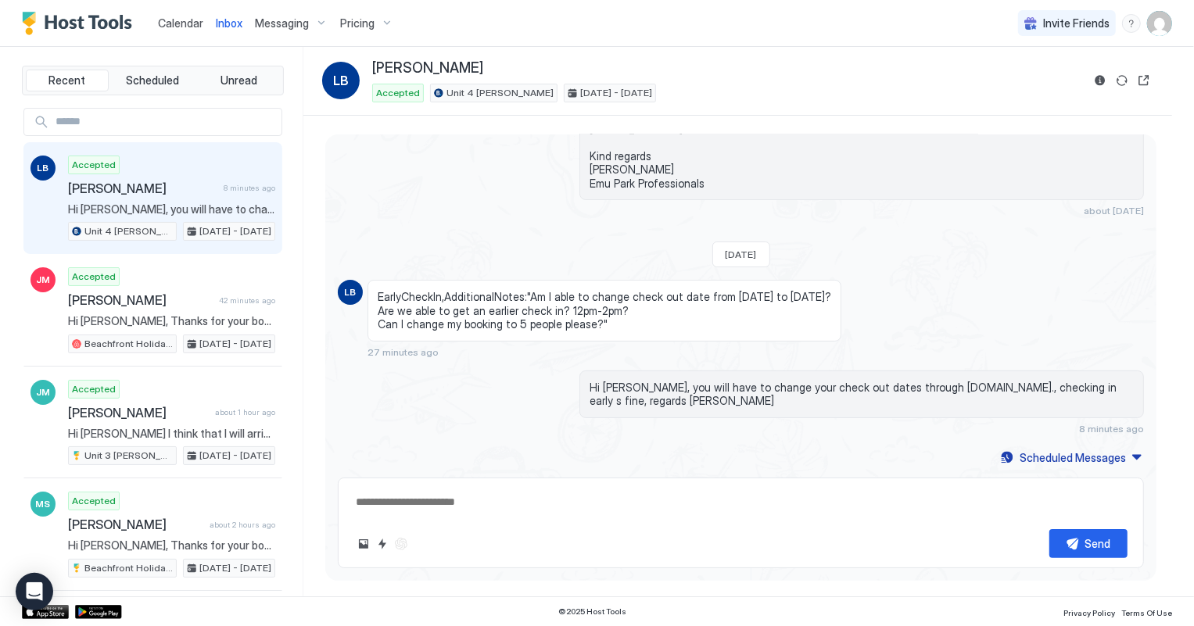
click at [179, 15] on link "Calendar" at bounding box center [180, 23] width 45 height 16
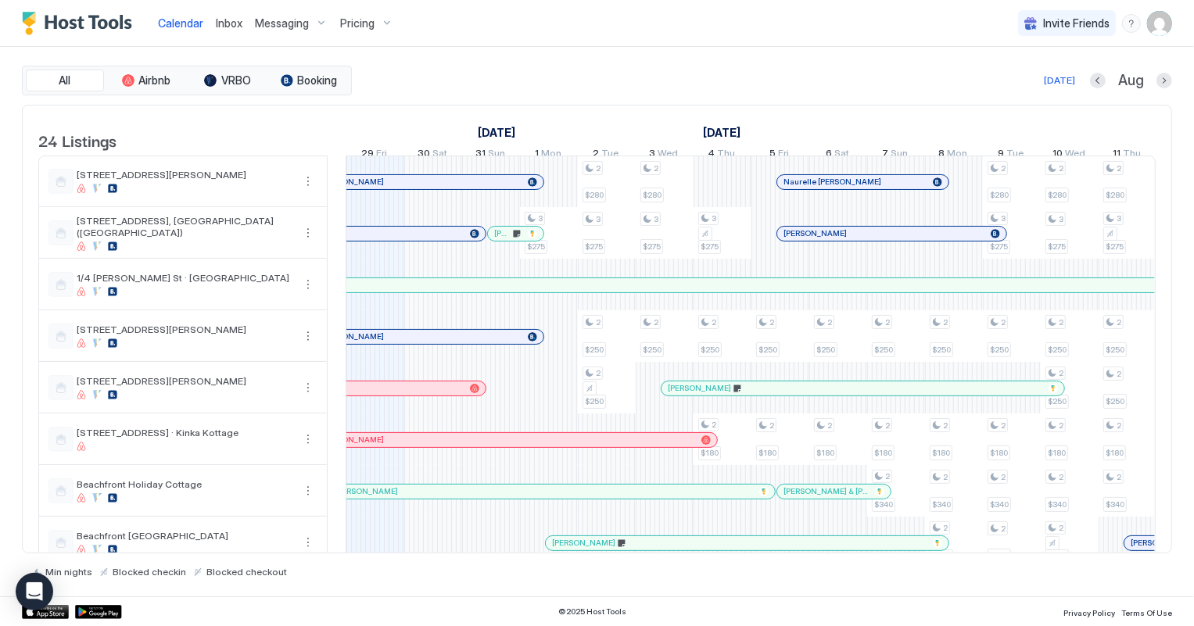
click at [227, 23] on span "Inbox" at bounding box center [229, 22] width 27 height 13
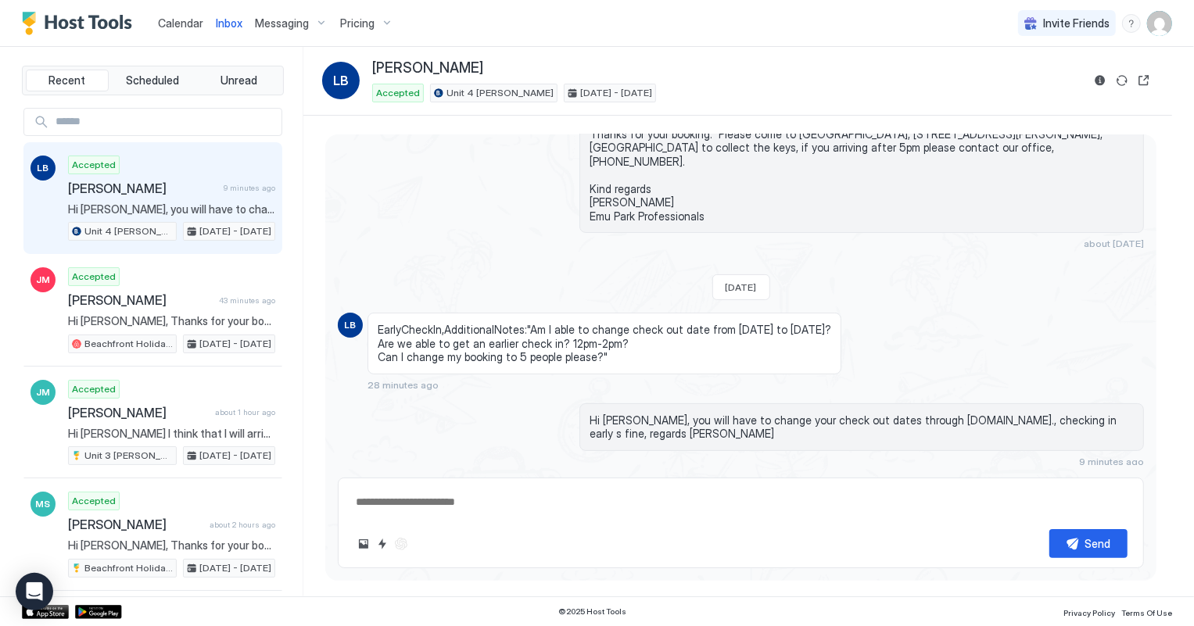
scroll to position [181, 0]
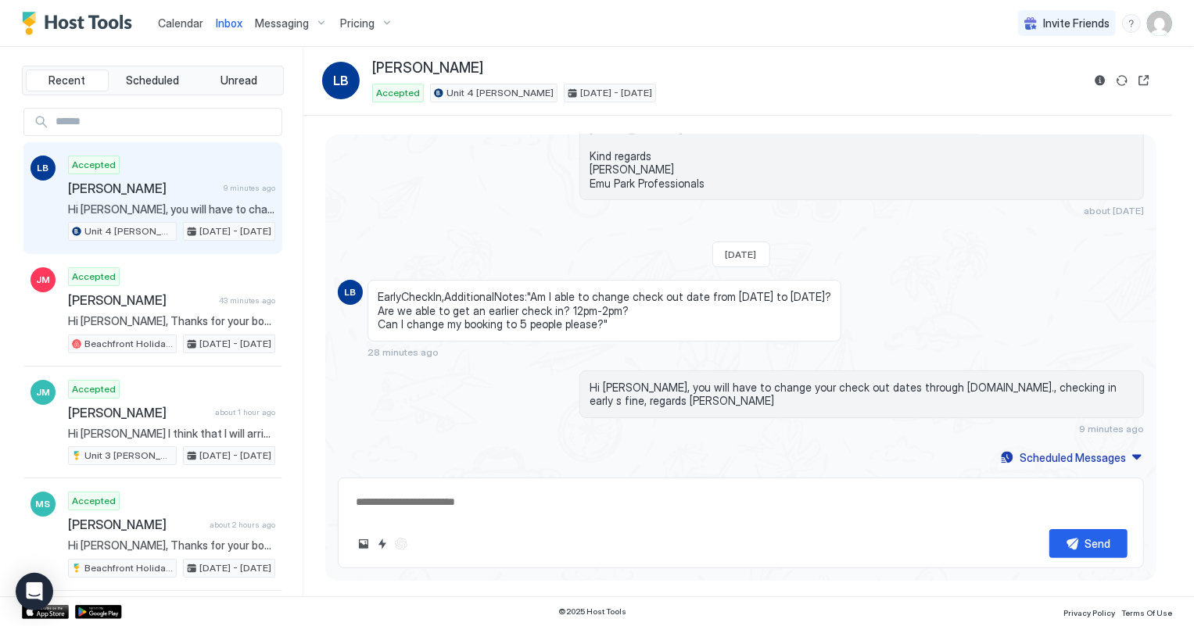
click at [155, 23] on div "Calendar" at bounding box center [181, 23] width 58 height 29
click at [167, 23] on span "Calendar" at bounding box center [180, 22] width 45 height 13
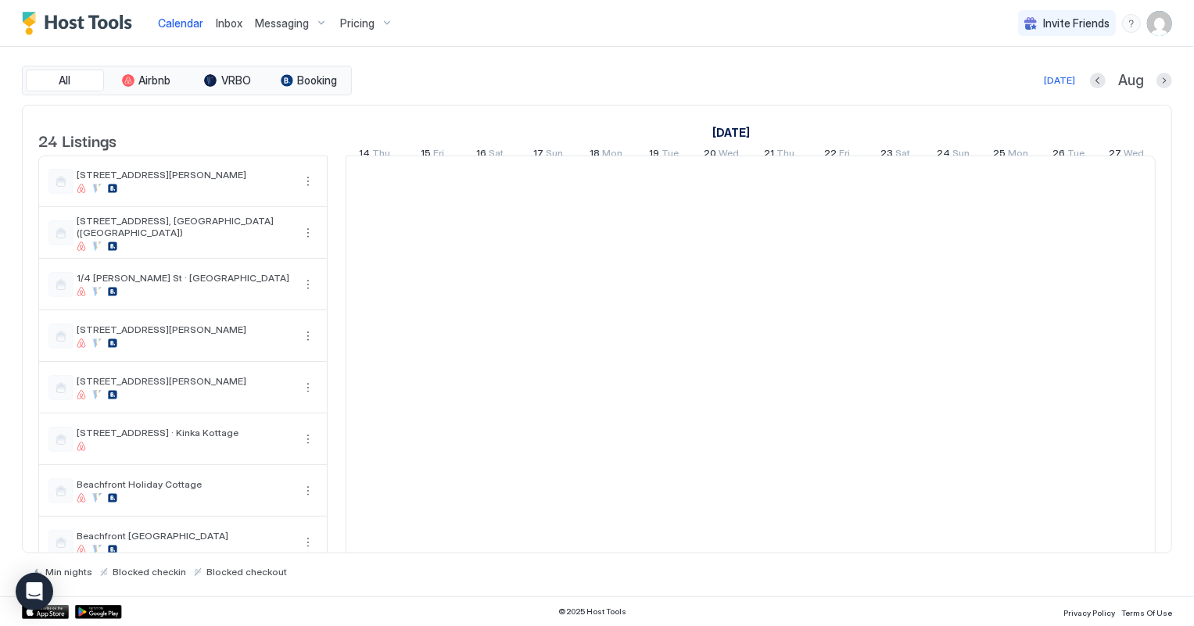
scroll to position [0, 868]
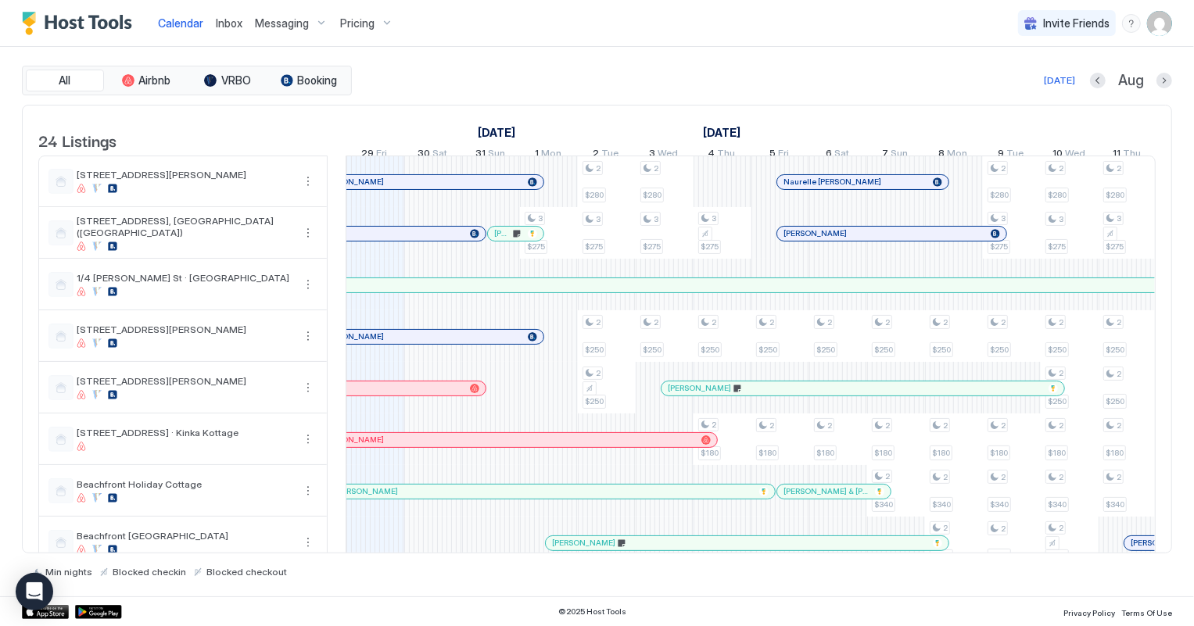
click at [423, 396] on div "[PERSON_NAME]" at bounding box center [313, 388] width 345 height 14
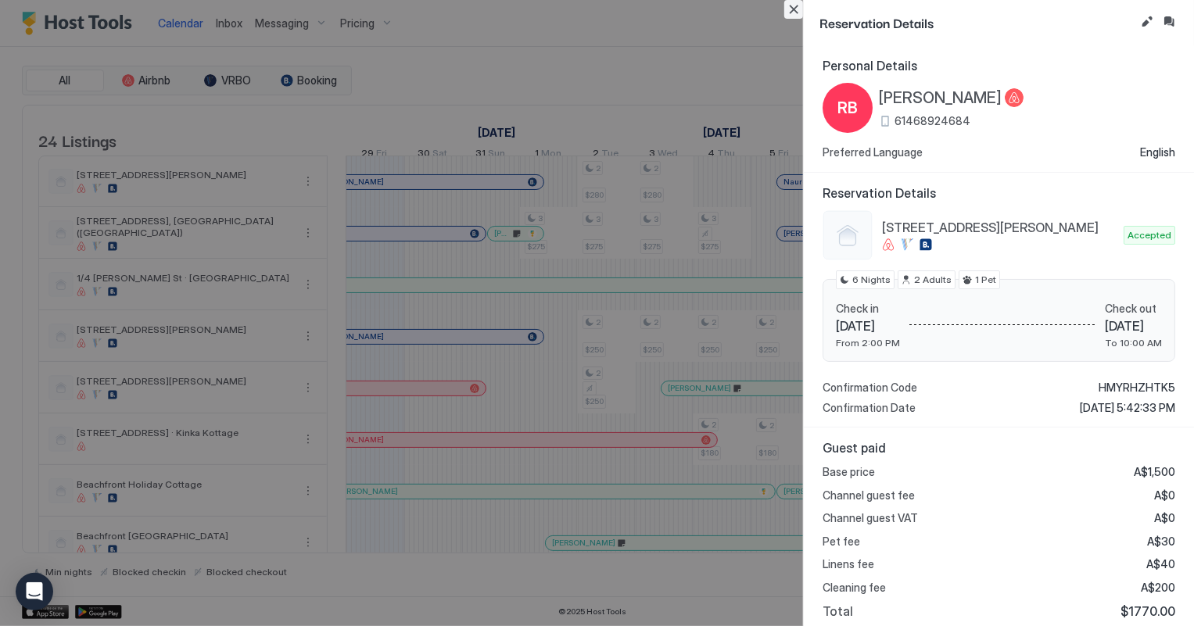
click at [791, 9] on button "Close" at bounding box center [793, 9] width 19 height 19
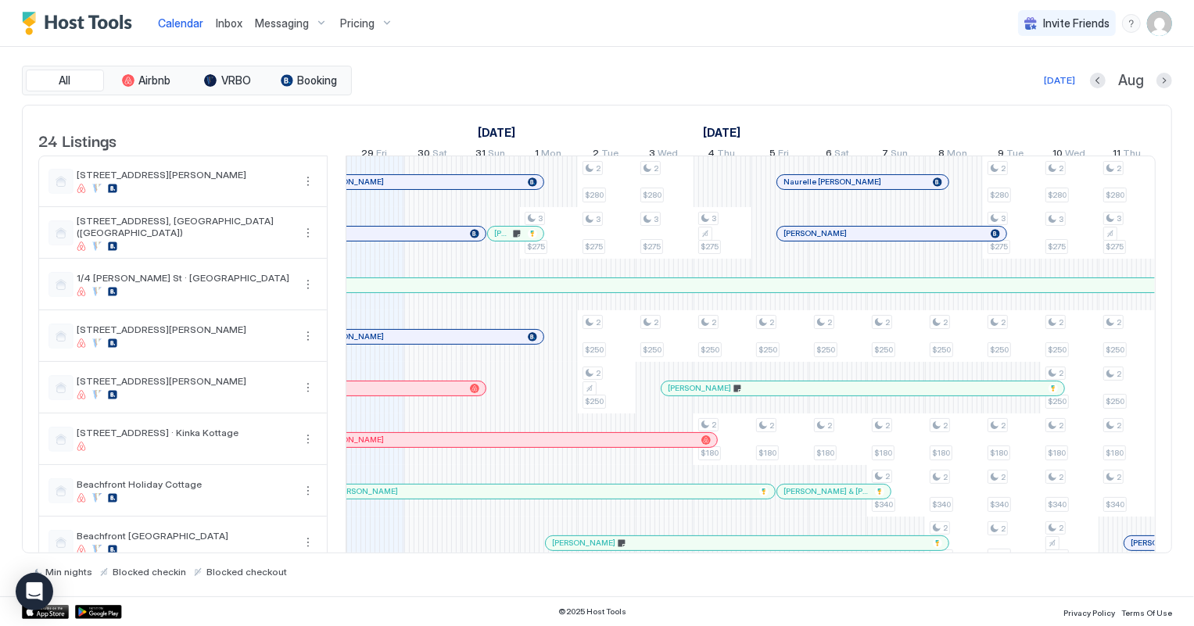
click at [216, 23] on span "Inbox" at bounding box center [229, 22] width 27 height 13
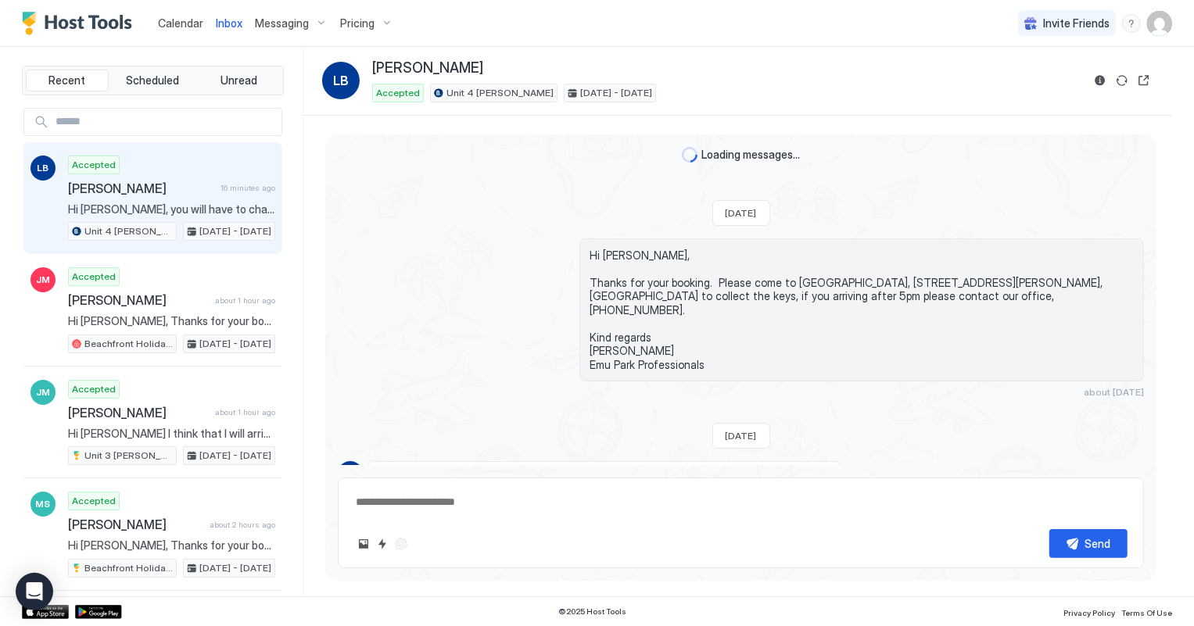
scroll to position [182, 0]
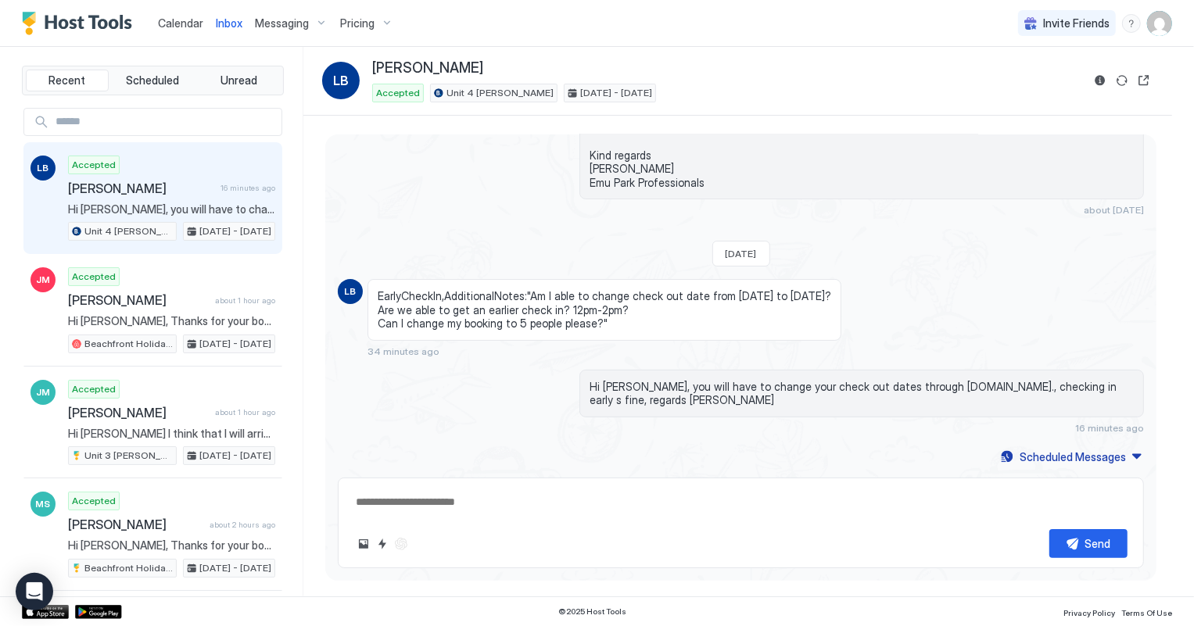
click at [174, 23] on span "Calendar" at bounding box center [180, 22] width 45 height 13
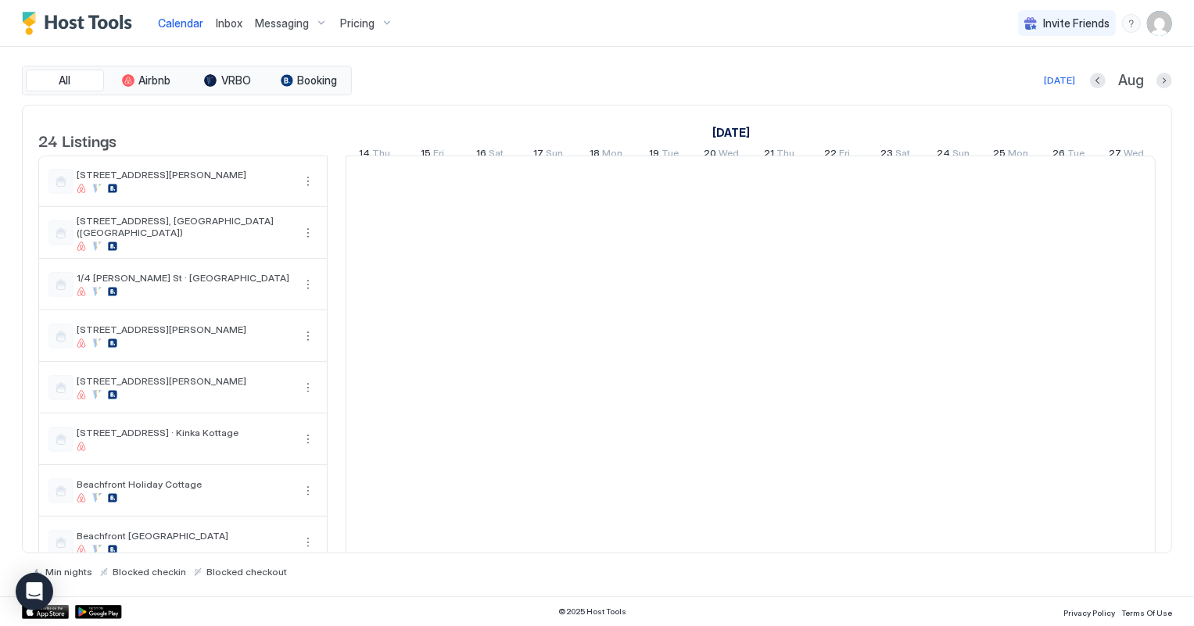
scroll to position [0, 868]
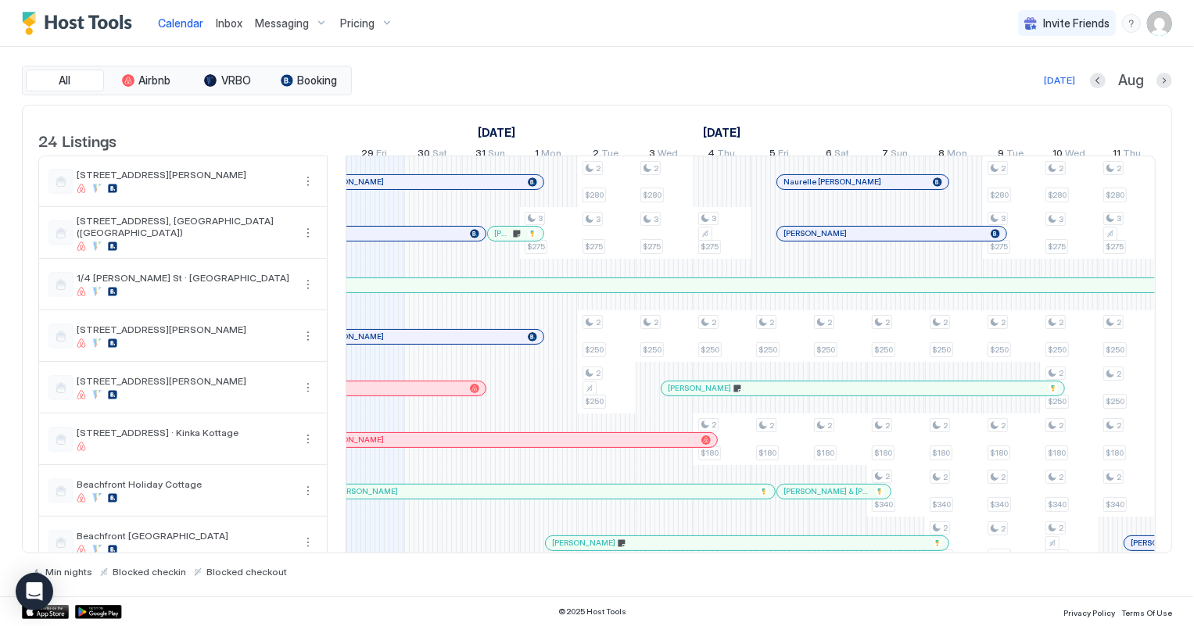
click at [235, 25] on span "Inbox" at bounding box center [229, 22] width 27 height 13
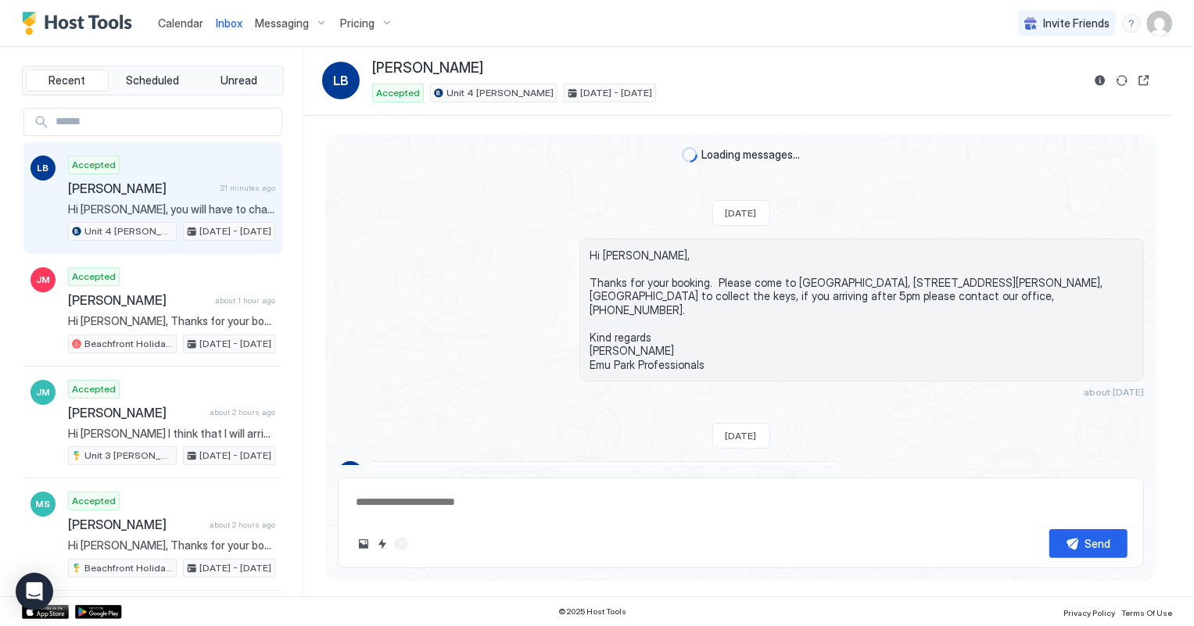
scroll to position [181, 0]
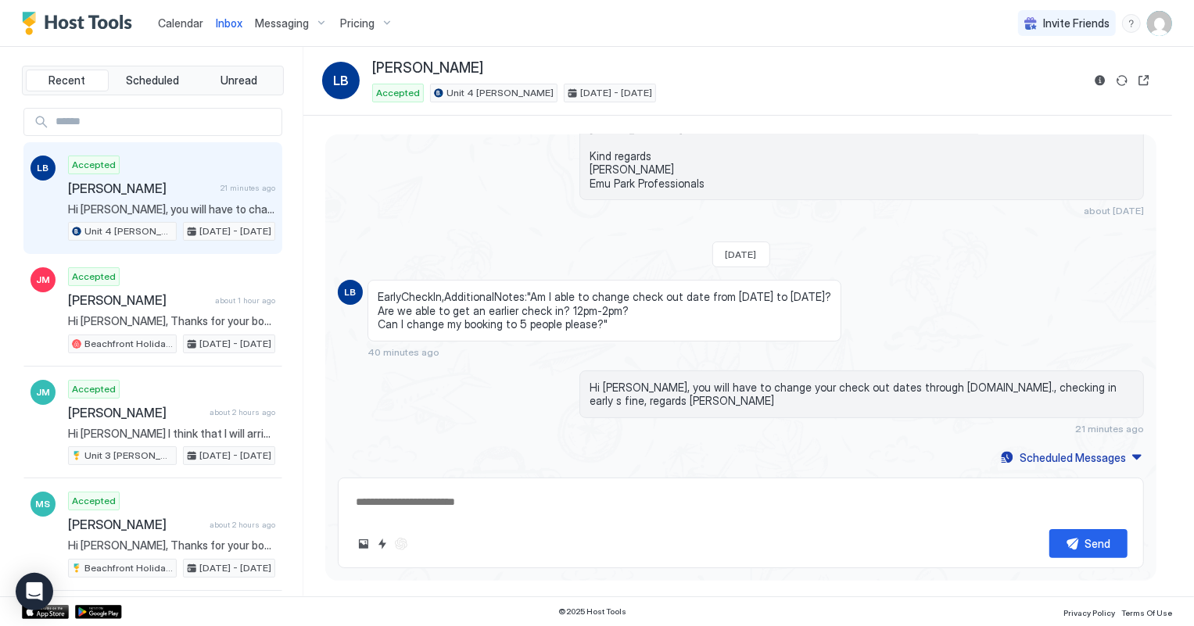
click at [170, 20] on span "Calendar" at bounding box center [180, 22] width 45 height 13
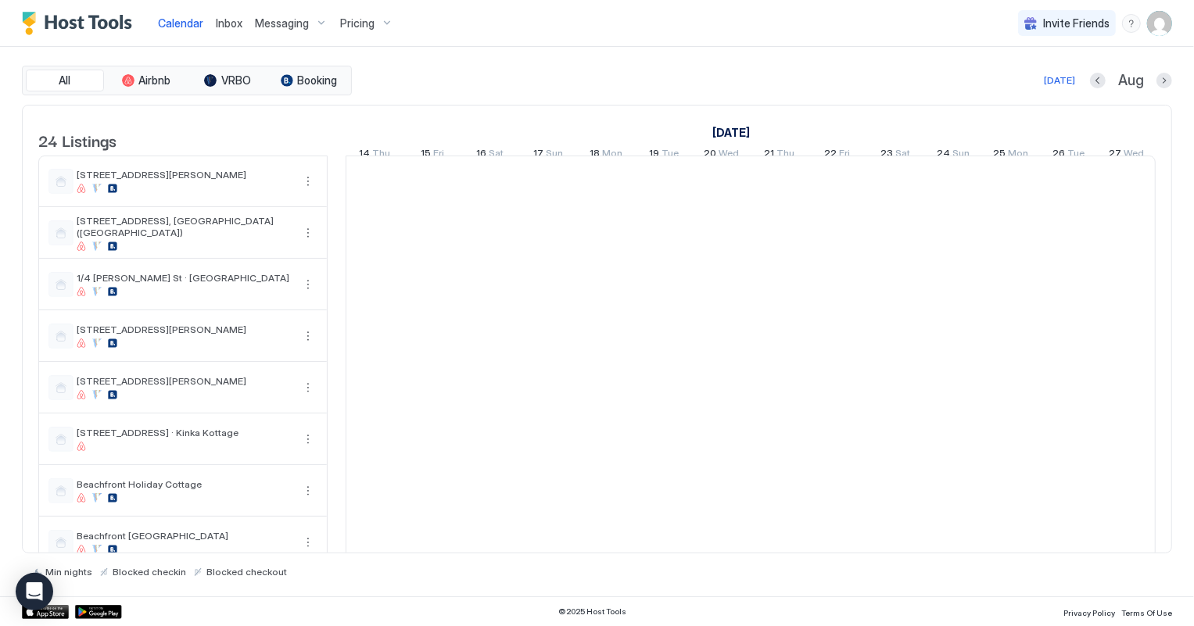
scroll to position [0, 868]
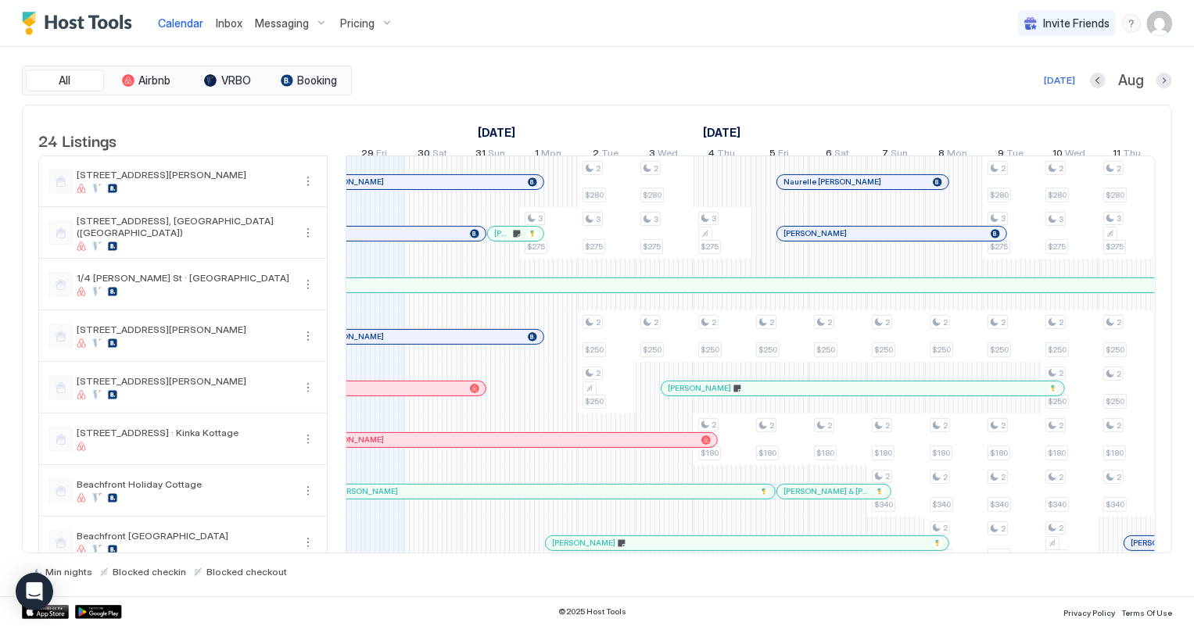
scroll to position [0, 868]
click at [224, 23] on span "Inbox" at bounding box center [229, 22] width 27 height 13
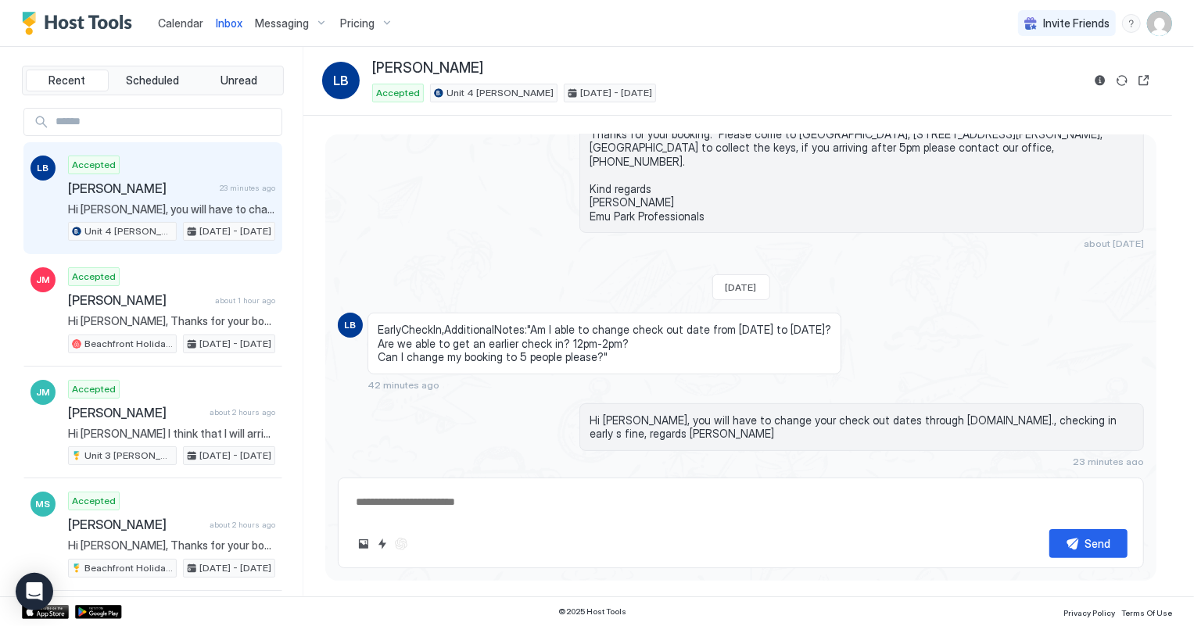
type textarea "*"
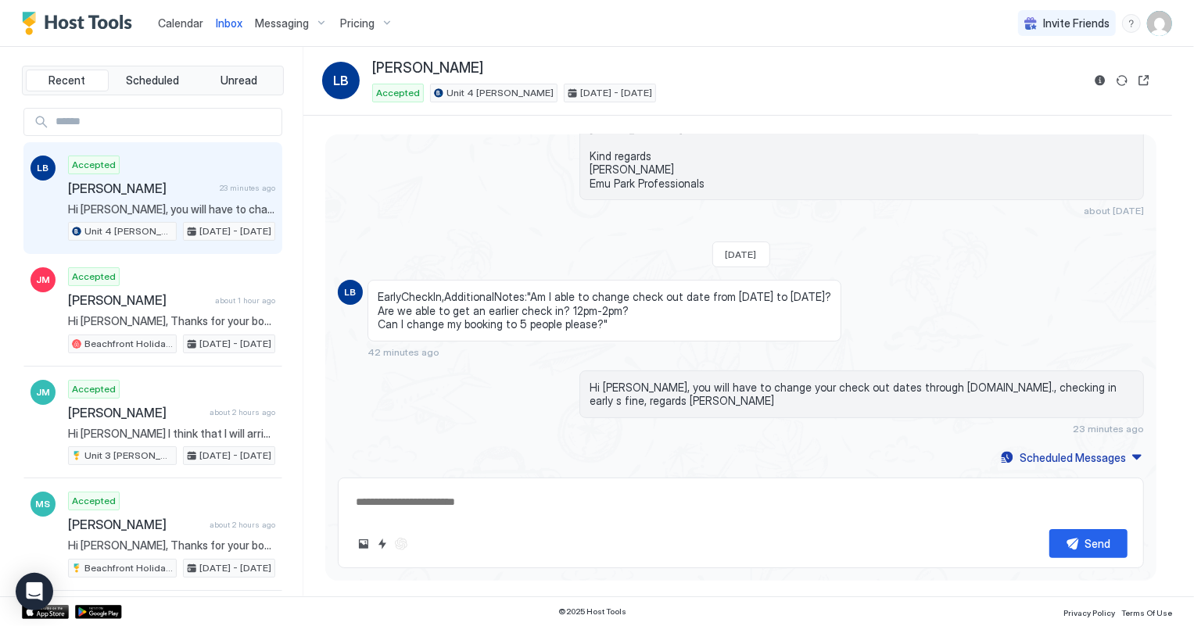
click at [158, 23] on span "Calendar" at bounding box center [180, 22] width 45 height 13
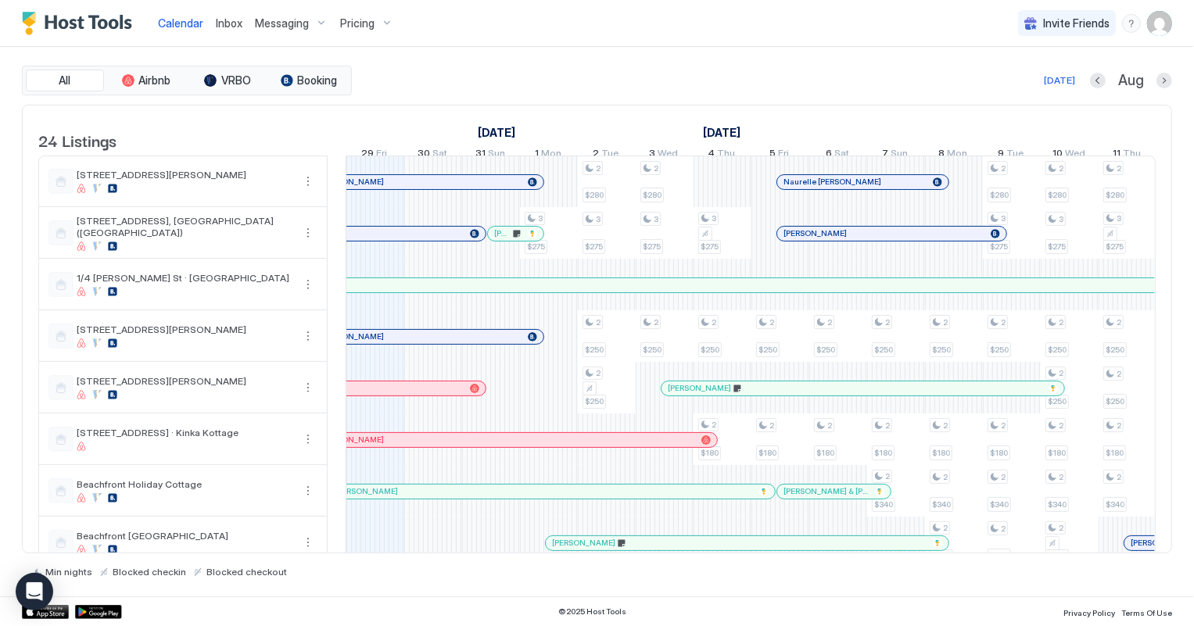
click at [228, 21] on span "Inbox" at bounding box center [229, 22] width 27 height 13
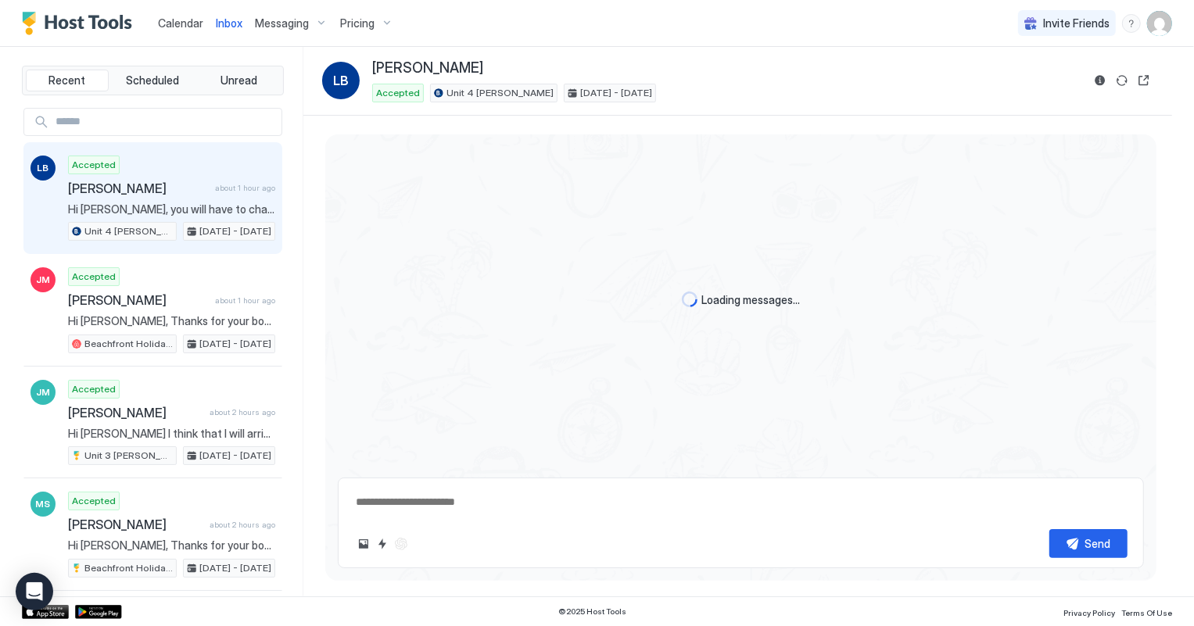
scroll to position [181, 0]
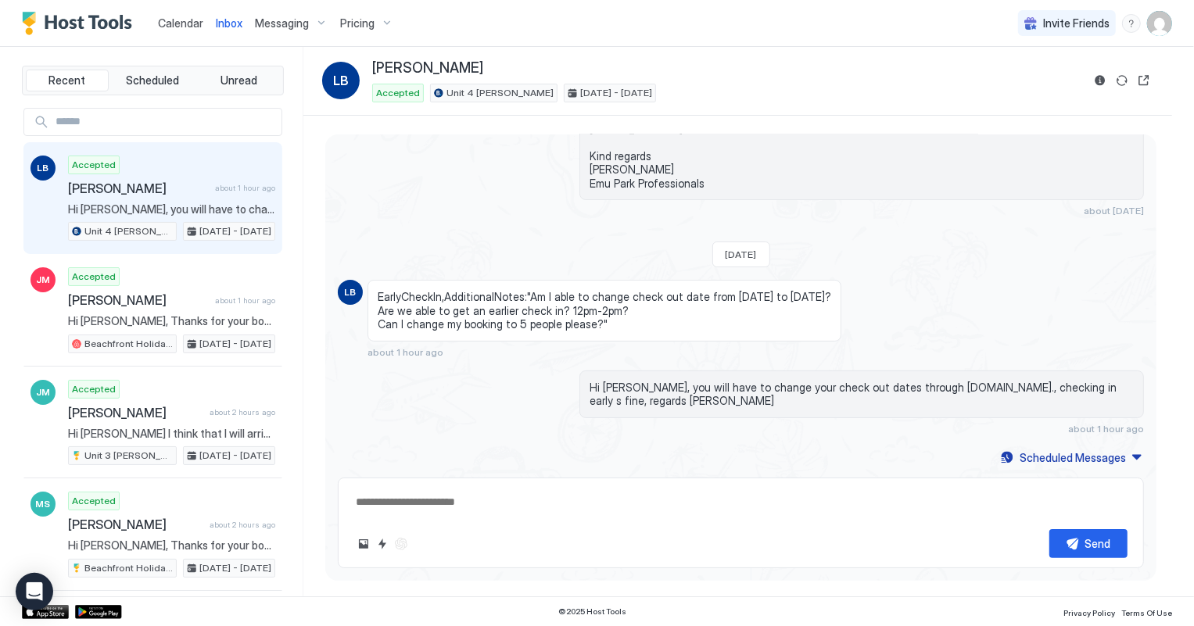
click at [183, 23] on span "Calendar" at bounding box center [180, 22] width 45 height 13
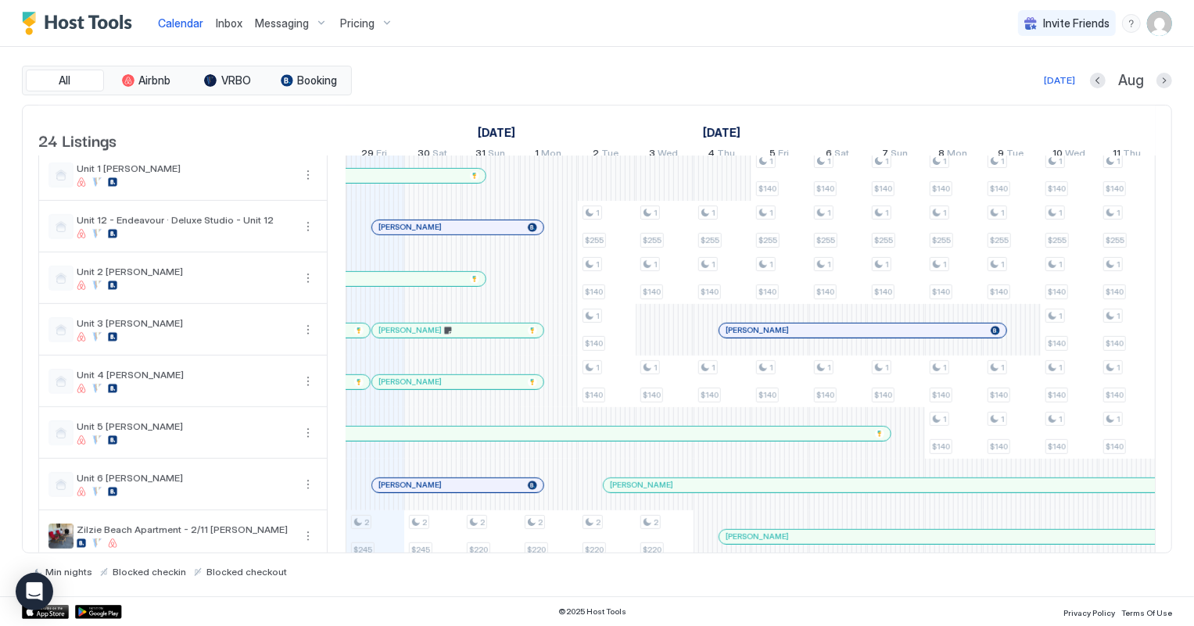
scroll to position [782, 0]
click at [224, 23] on span "Inbox" at bounding box center [229, 22] width 27 height 13
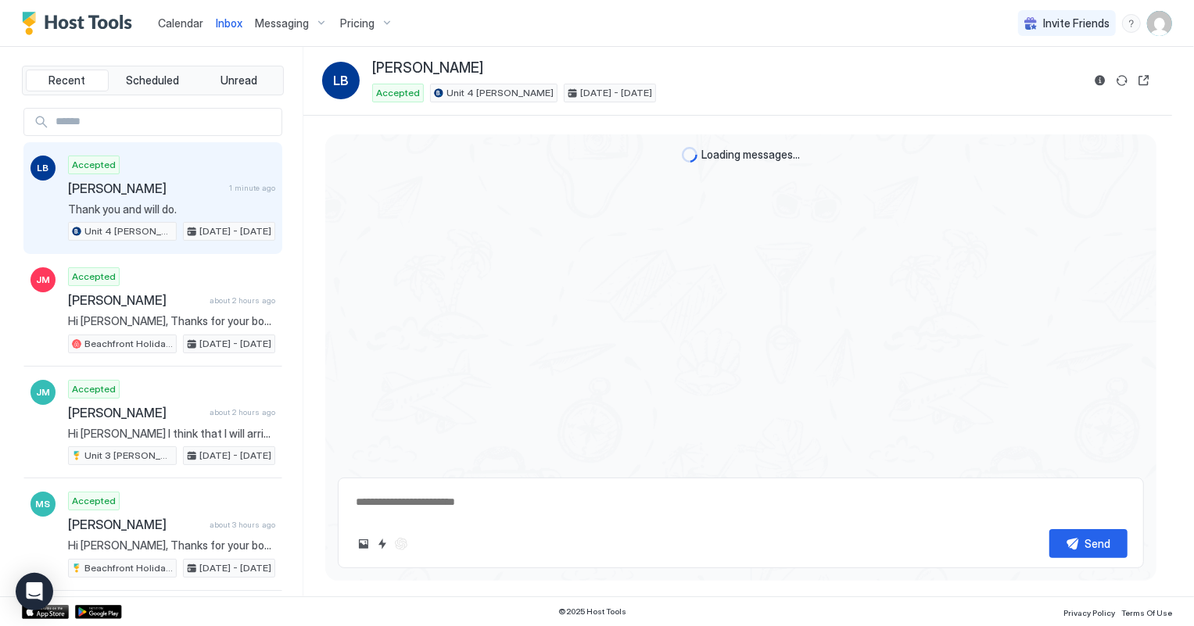
scroll to position [245, 0]
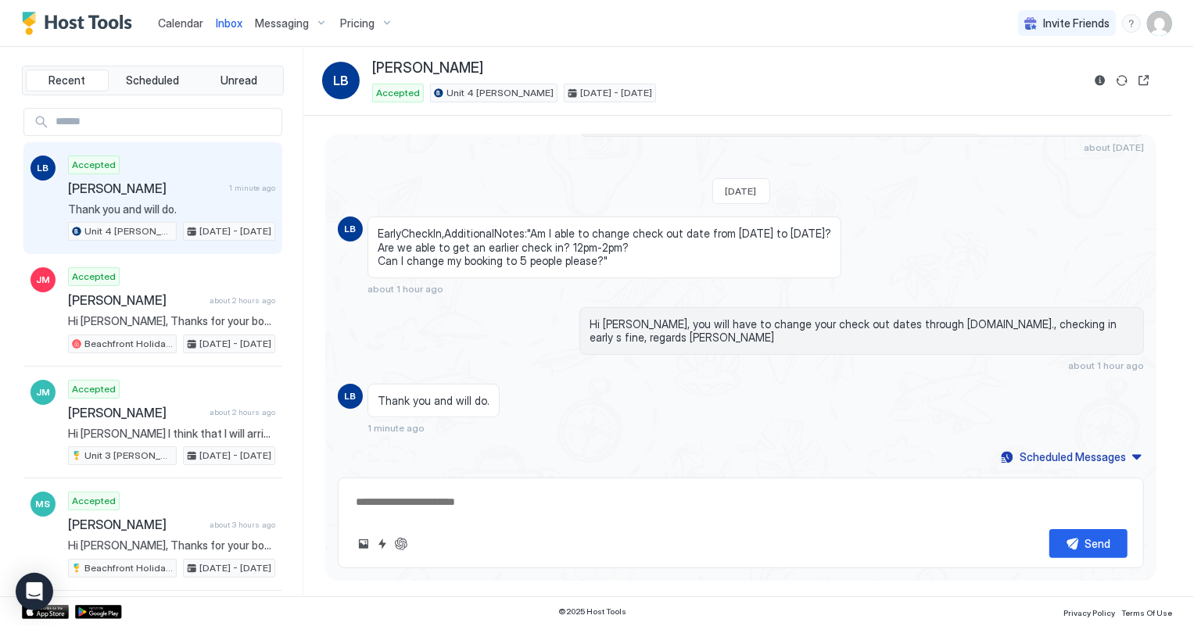
click at [158, 198] on div "Accepted Lisa Brown 1 minute ago Thank you and will do. Unit 4 Pattison Oct 3 -…" at bounding box center [171, 199] width 207 height 86
click at [176, 23] on span "Calendar" at bounding box center [180, 22] width 45 height 13
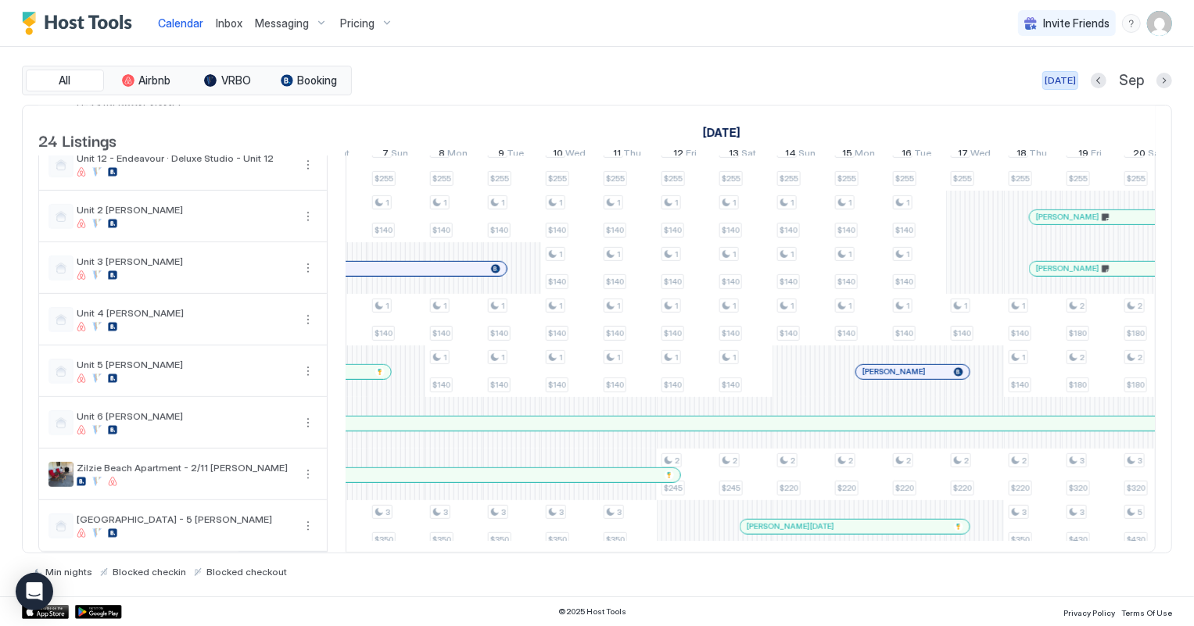
click at [1063, 77] on div "[DATE]" at bounding box center [1059, 80] width 31 height 14
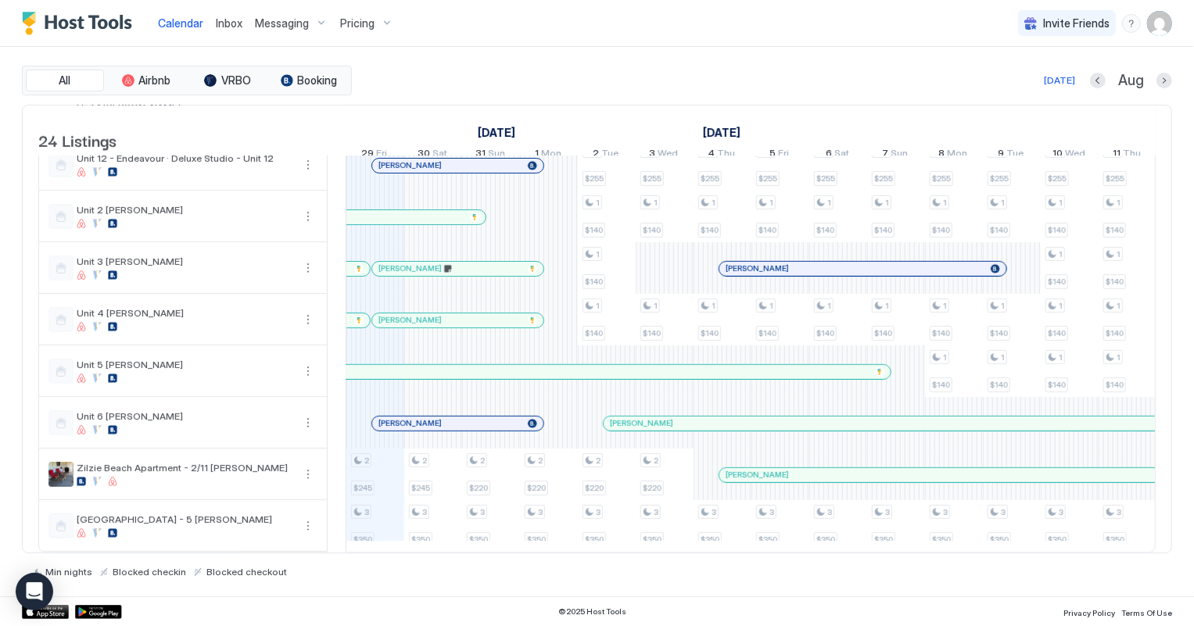
click at [227, 26] on span "Inbox" at bounding box center [229, 22] width 27 height 13
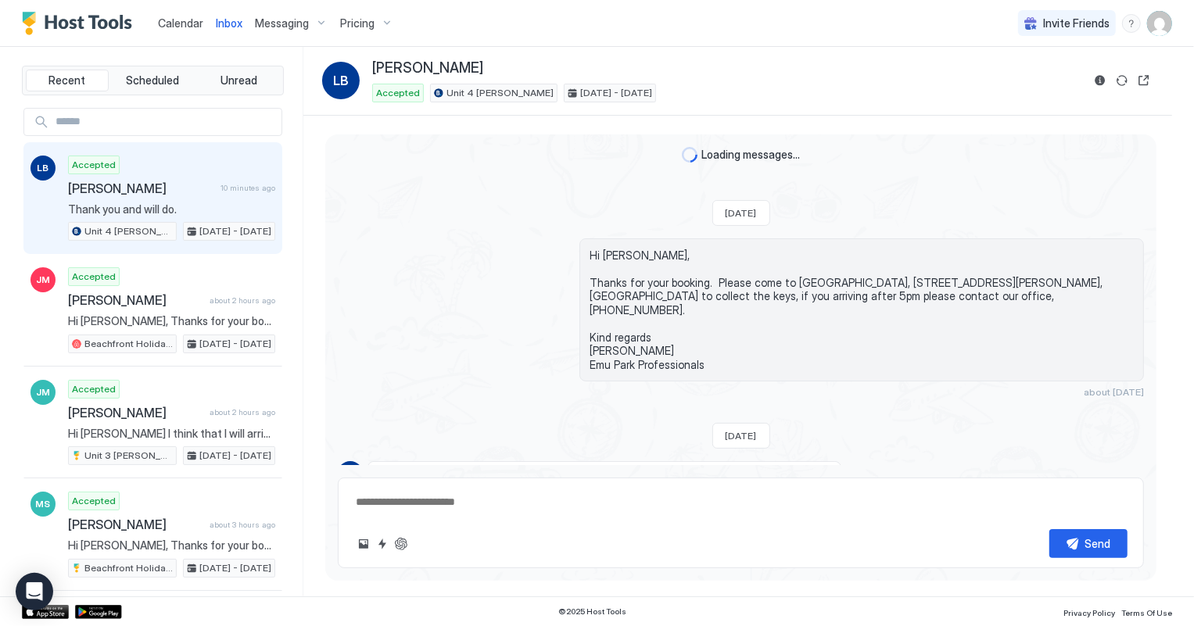
scroll to position [245, 0]
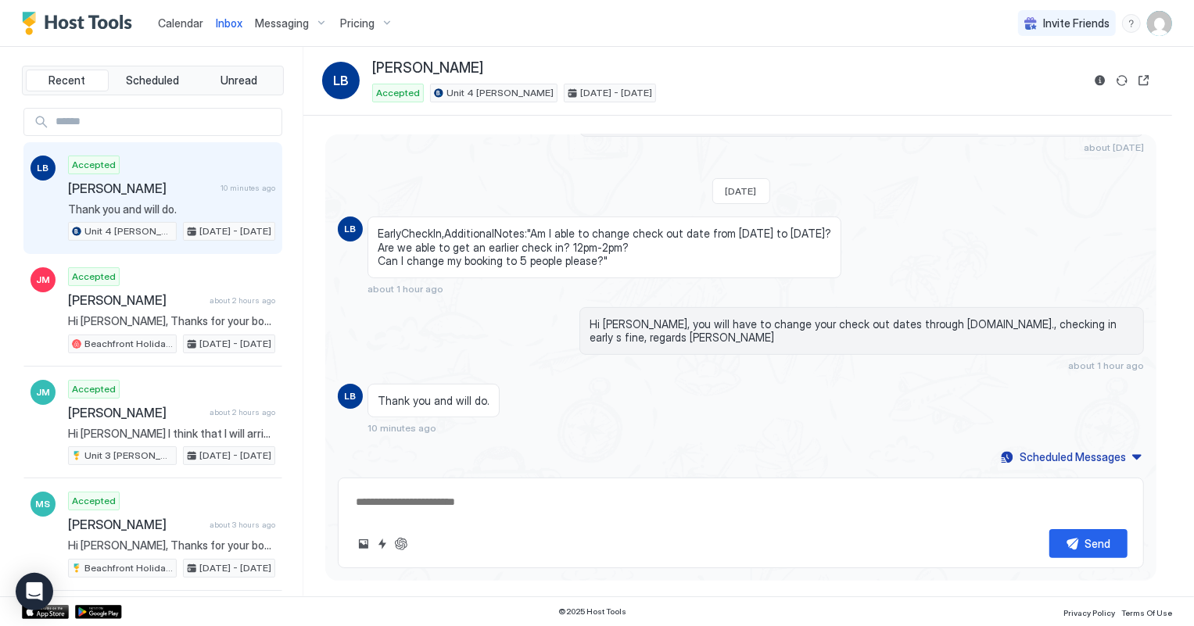
click at [191, 24] on span "Calendar" at bounding box center [180, 22] width 45 height 13
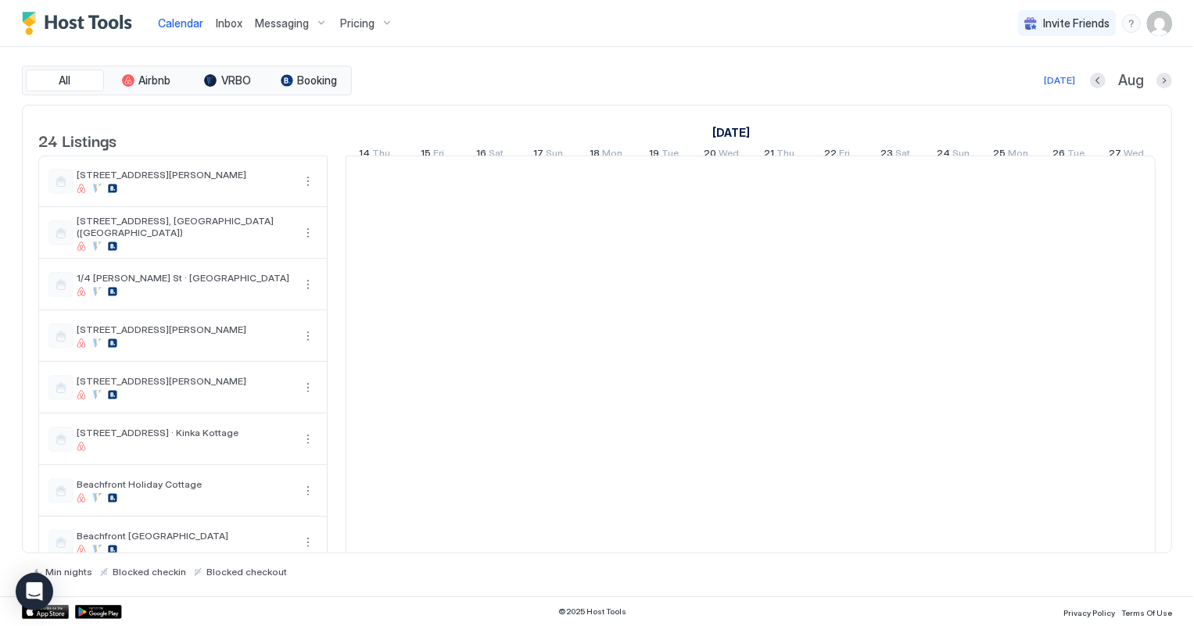
scroll to position [0, 868]
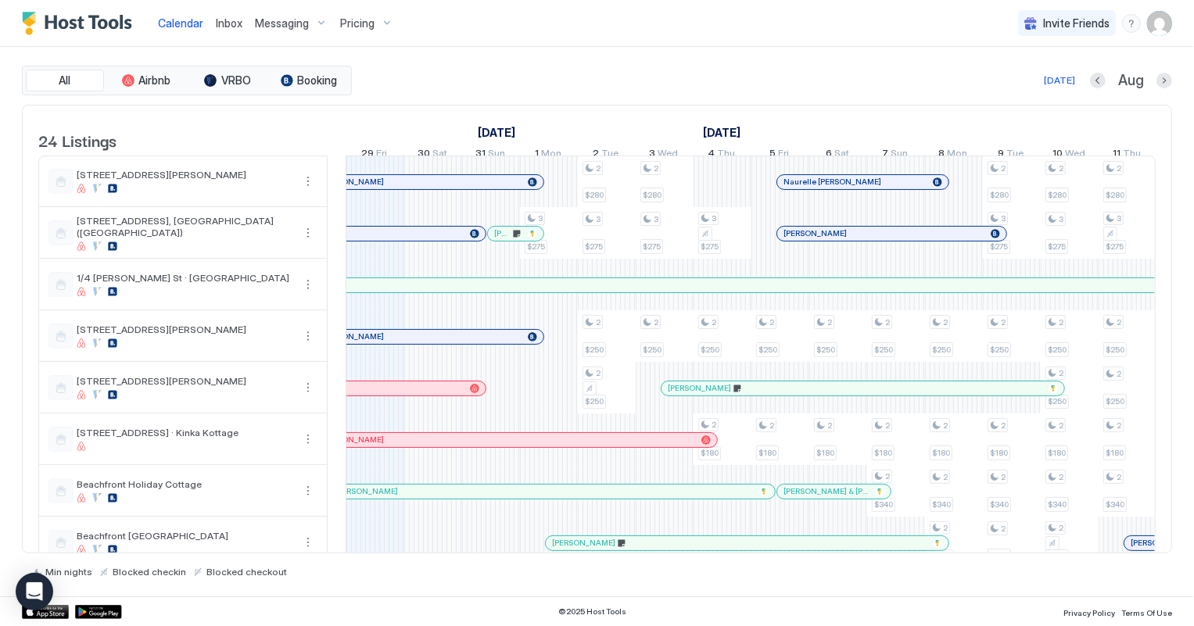
click at [227, 27] on span "Inbox" at bounding box center [229, 22] width 27 height 13
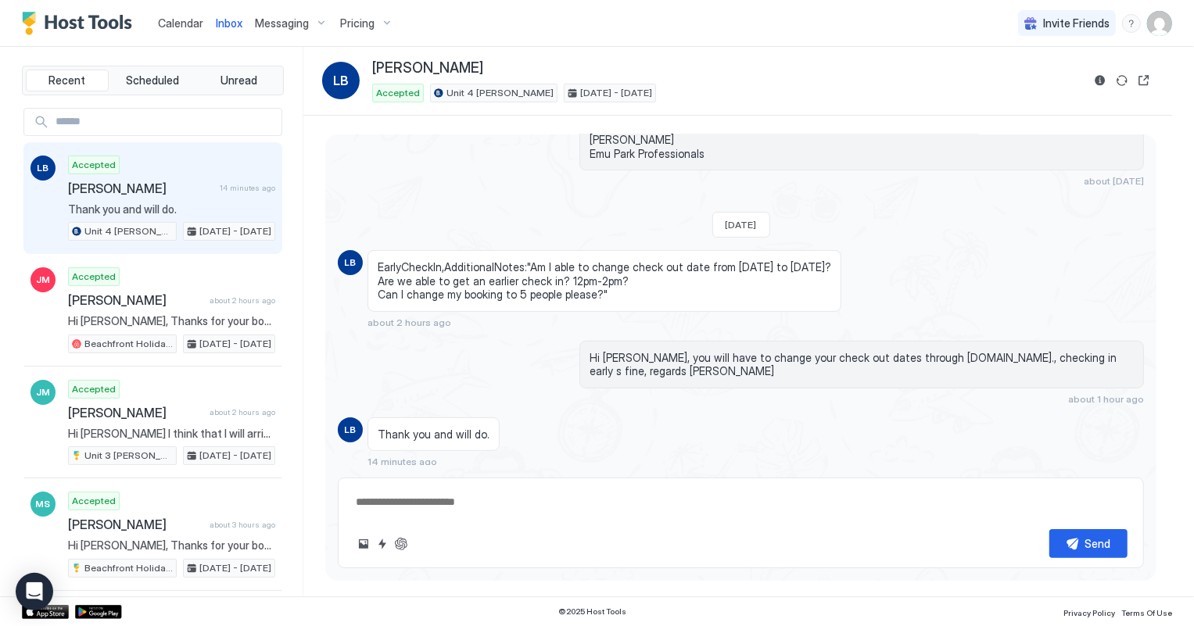
scroll to position [245, 0]
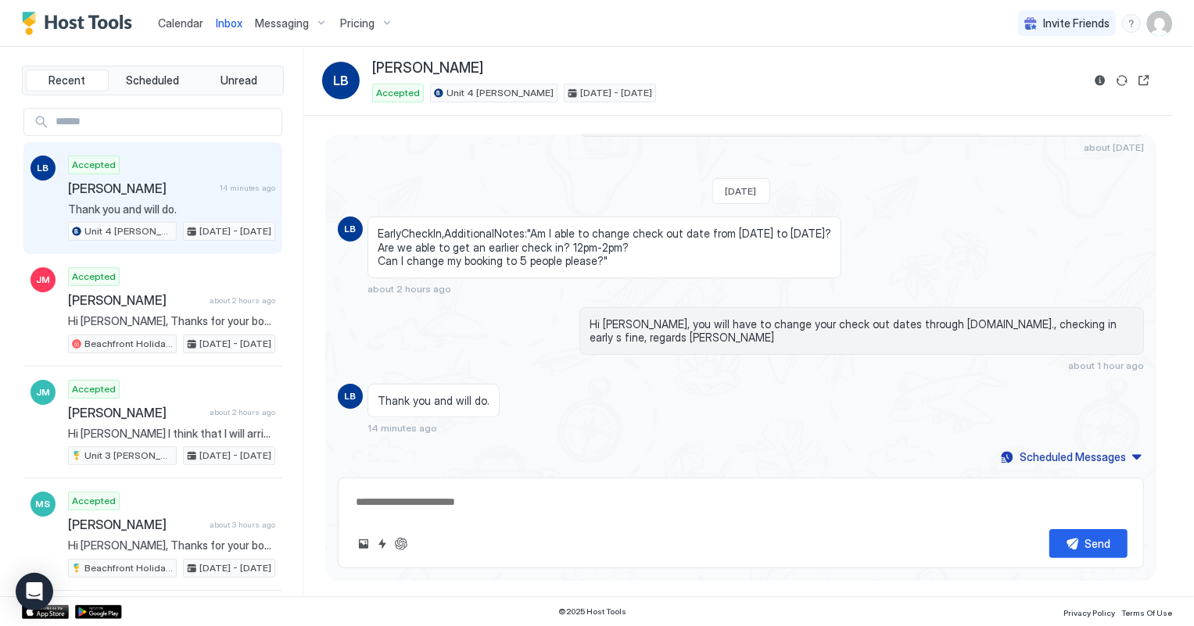
click at [185, 22] on span "Calendar" at bounding box center [180, 22] width 45 height 13
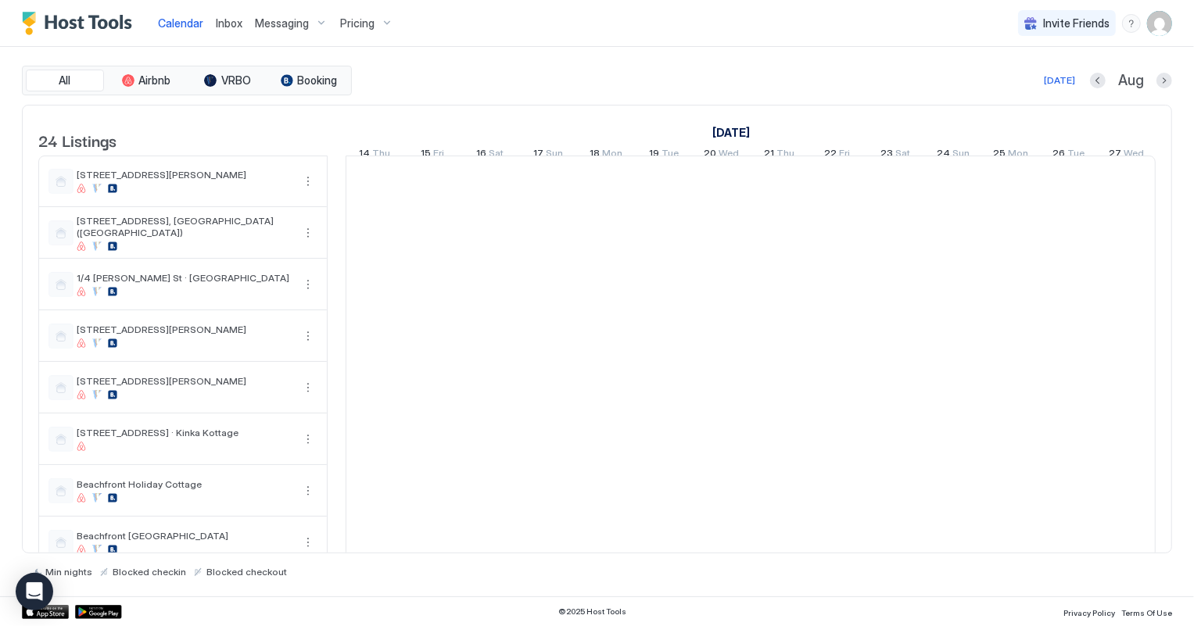
scroll to position [0, 868]
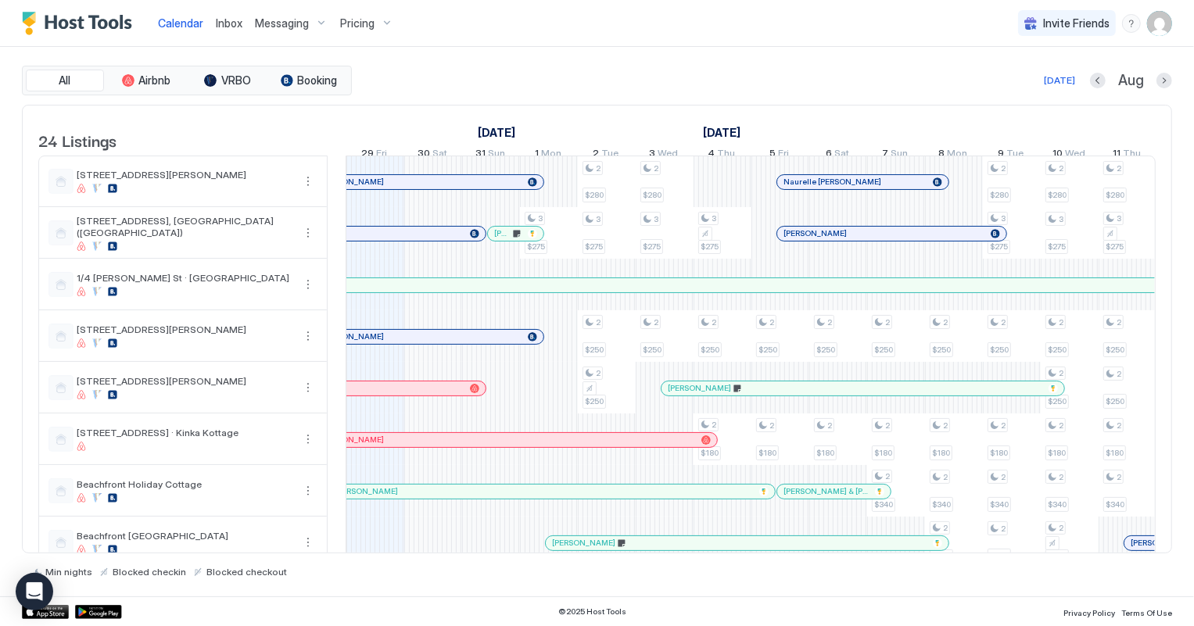
click at [226, 26] on span "Inbox" at bounding box center [229, 22] width 27 height 13
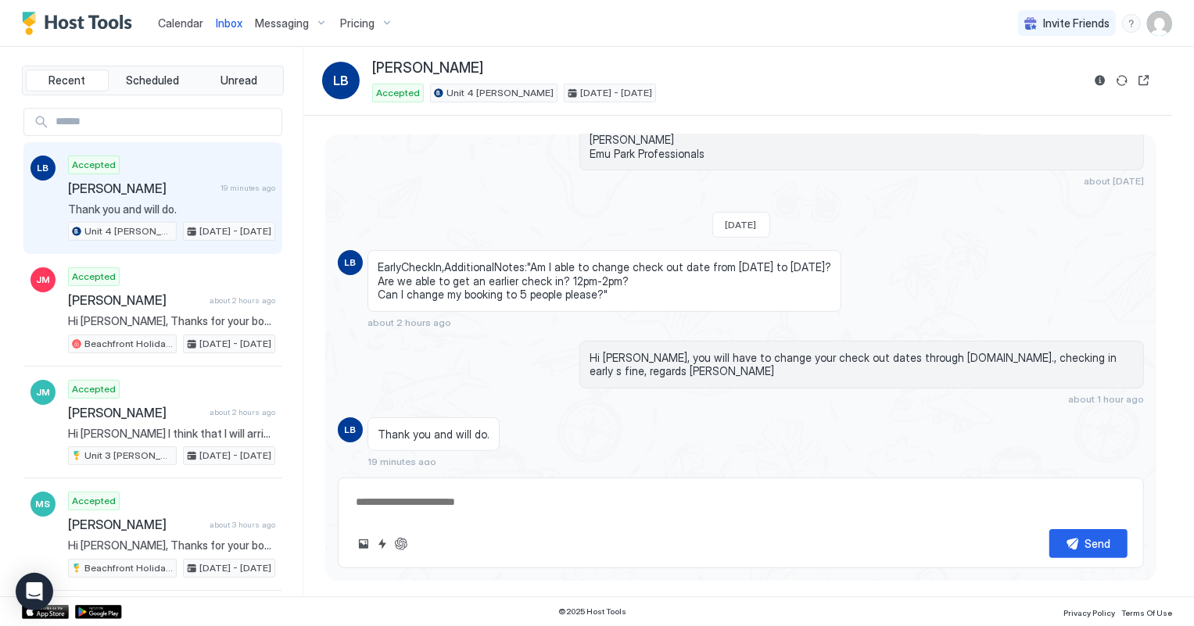
scroll to position [245, 0]
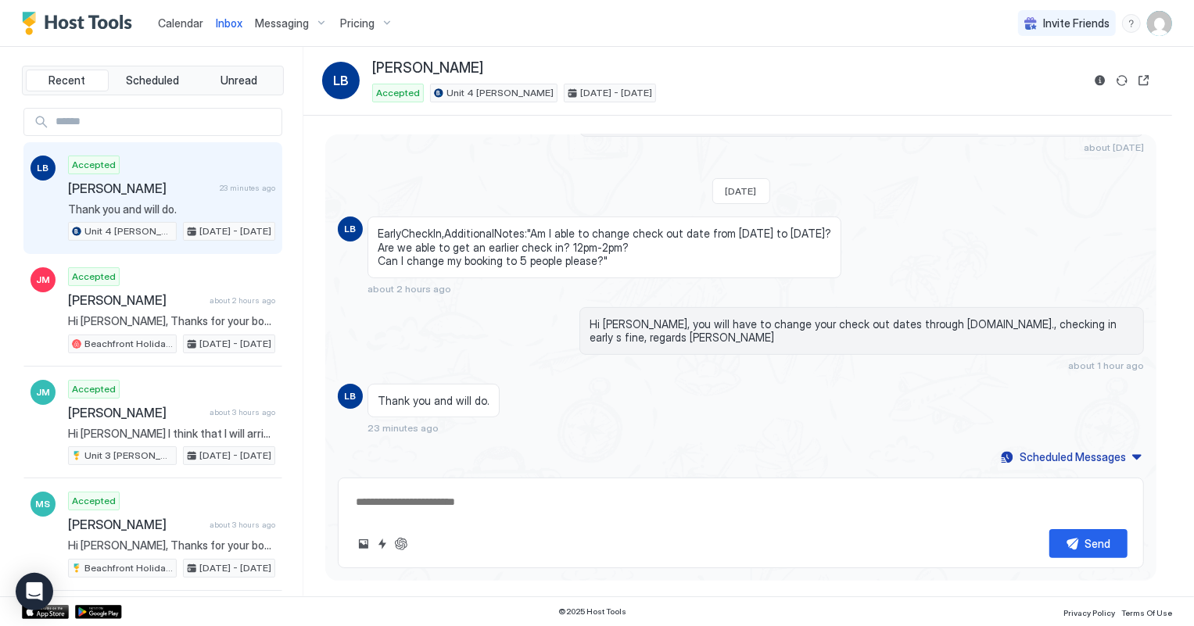
click at [177, 23] on span "Calendar" at bounding box center [180, 22] width 45 height 13
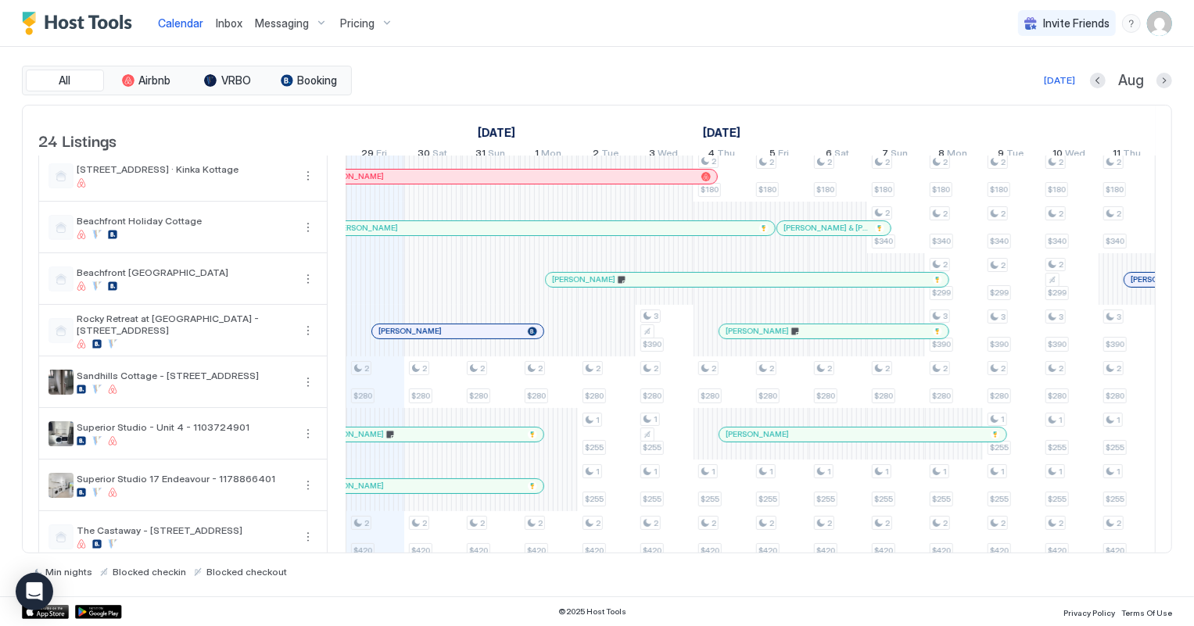
scroll to position [284, 0]
